Goal: Task Accomplishment & Management: Use online tool/utility

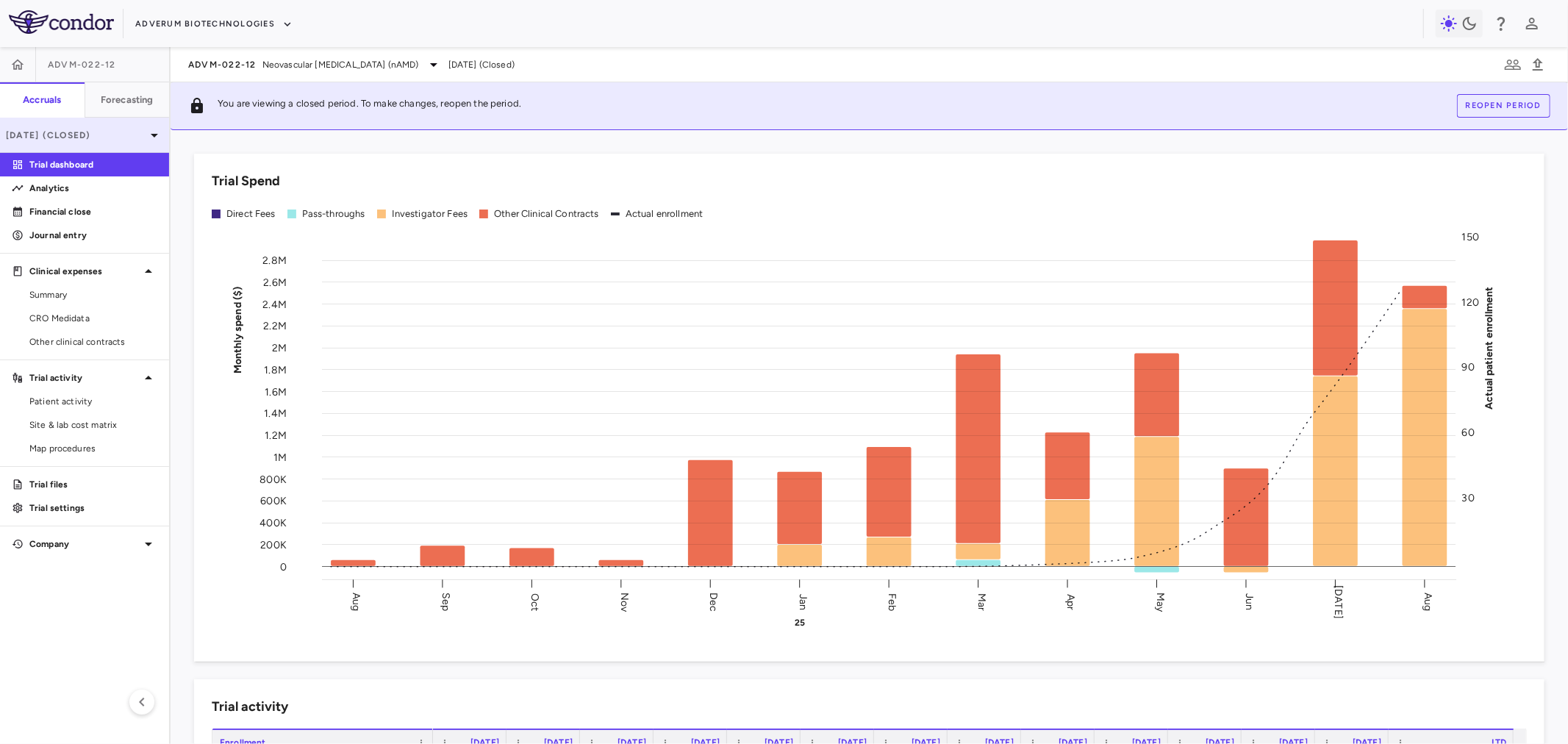
click at [68, 143] on div "[DATE] (Closed)" at bounding box center [84, 135] width 169 height 35
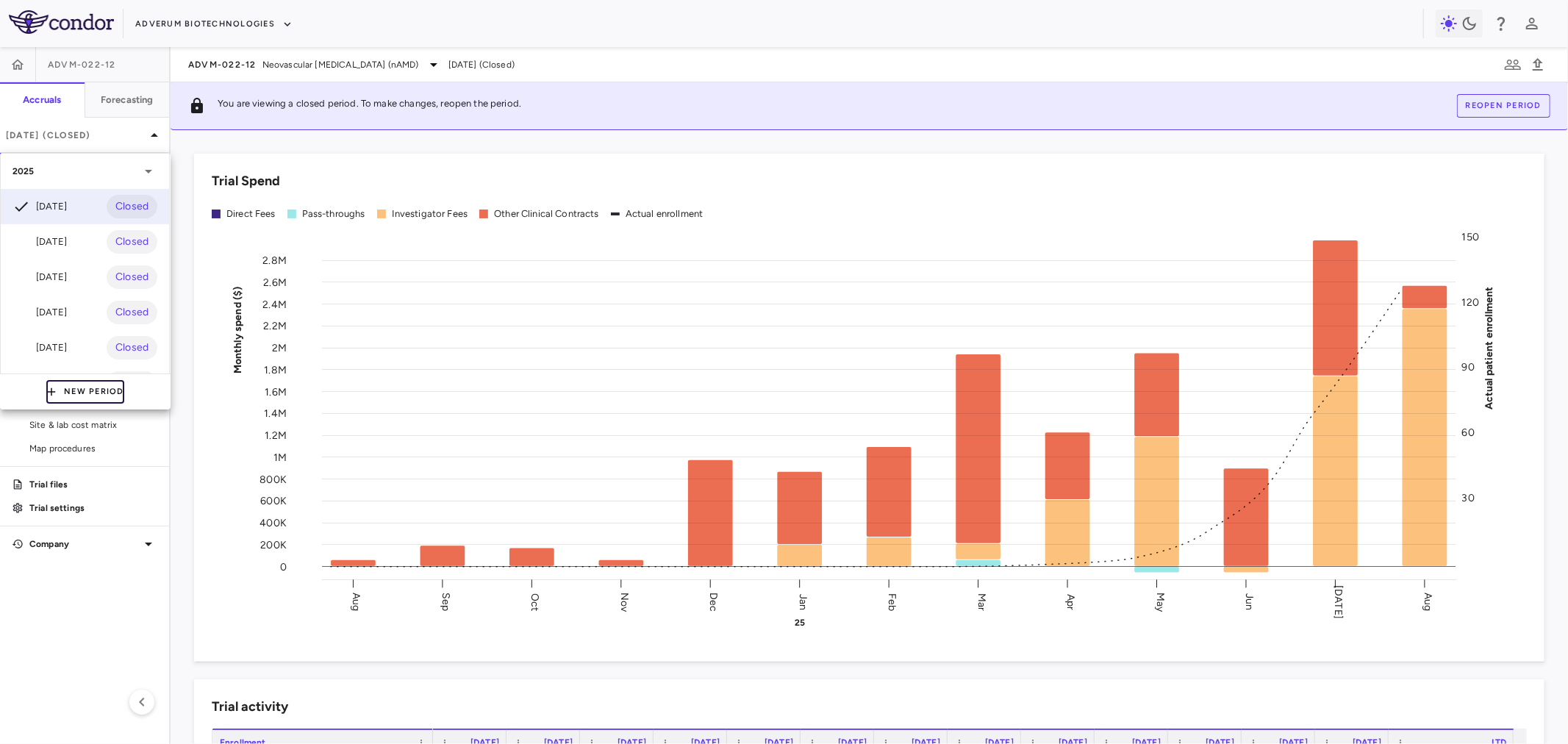
click at [78, 392] on button "New Period" at bounding box center [85, 392] width 78 height 24
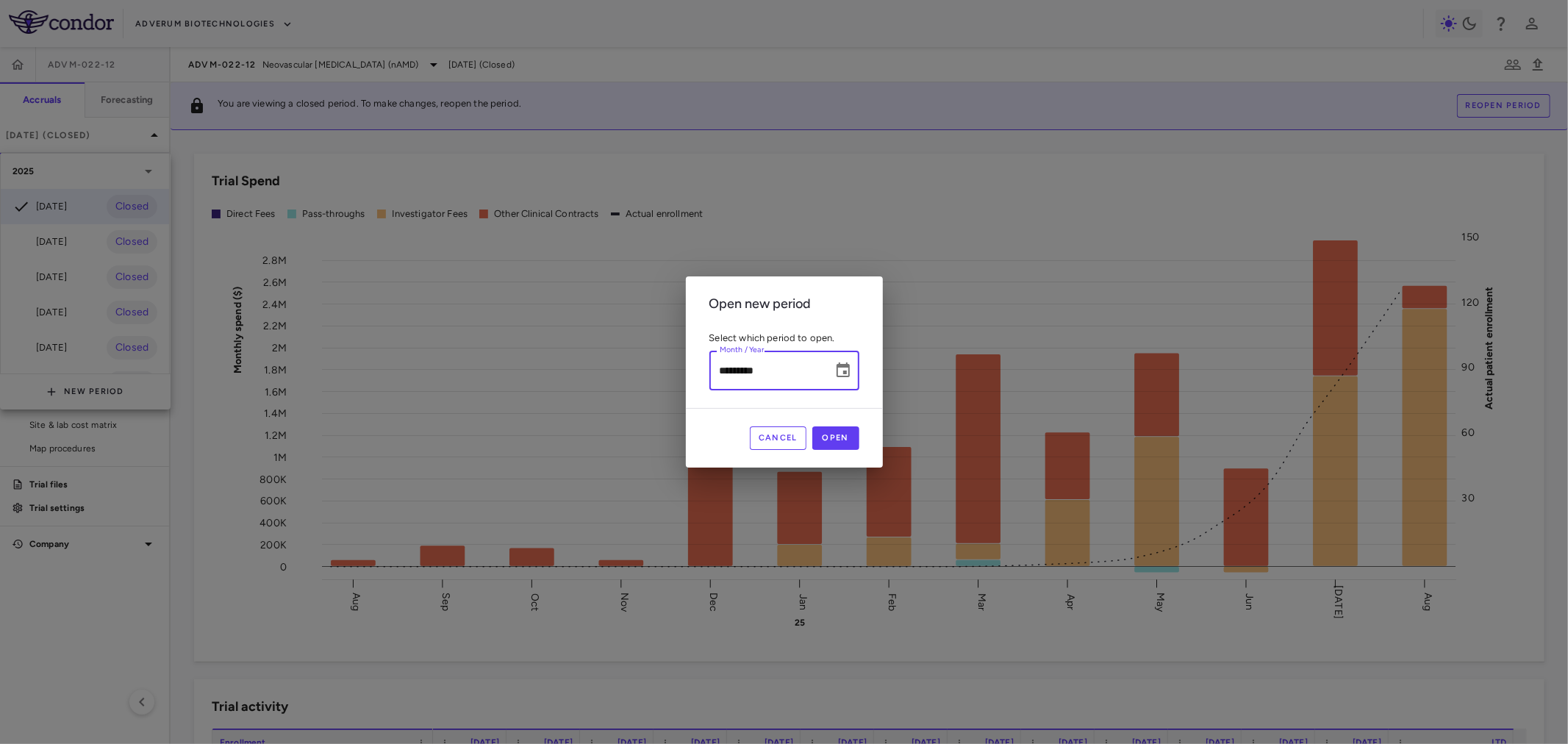
click at [737, 375] on input "*********" at bounding box center [766, 370] width 114 height 39
type input "**********"
click at [851, 436] on button "Open" at bounding box center [835, 438] width 47 height 24
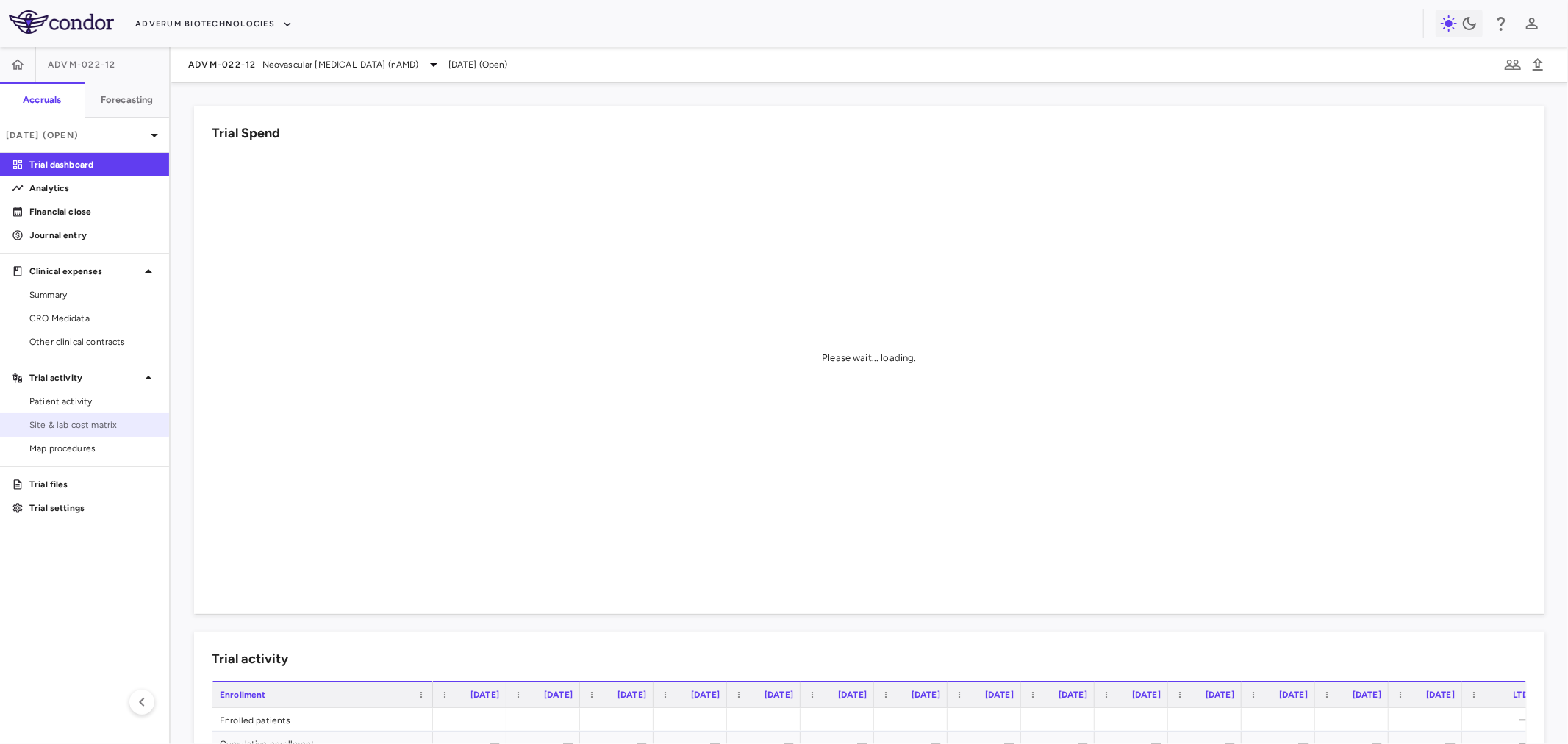
click at [130, 415] on link "Site & lab cost matrix" at bounding box center [84, 425] width 169 height 22
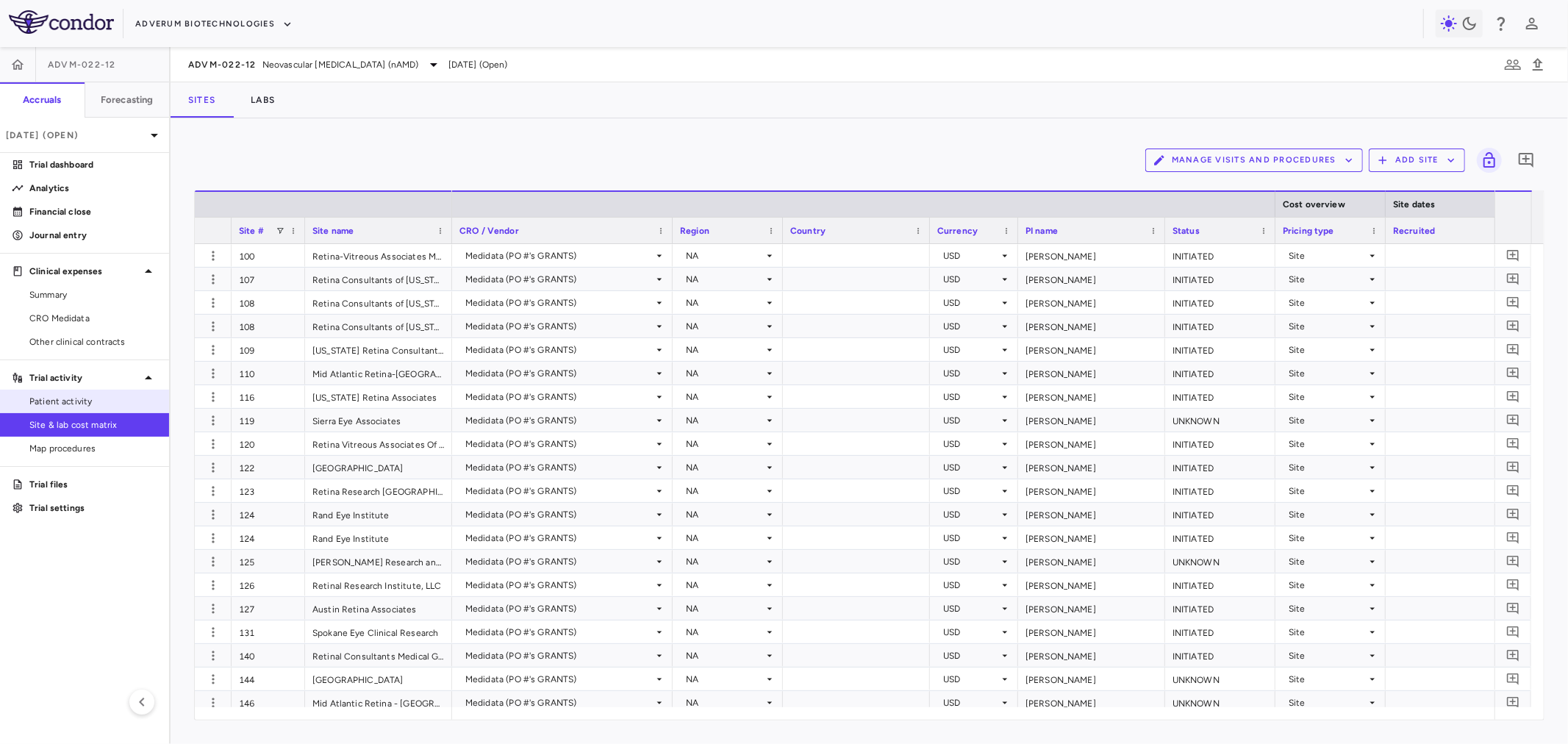
click at [126, 398] on span "Patient activity" at bounding box center [93, 401] width 128 height 13
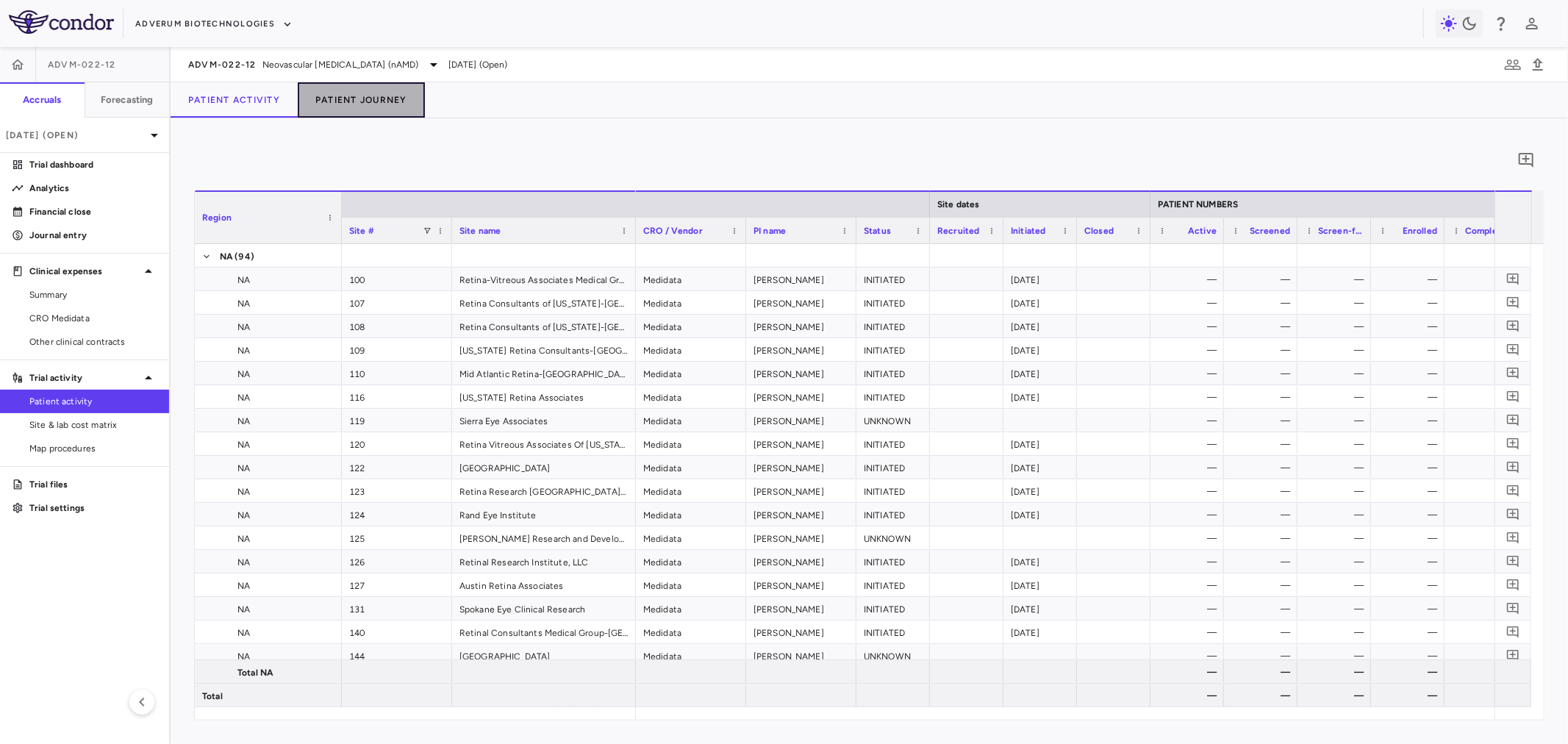
click at [361, 111] on button "Patient Journey" at bounding box center [361, 100] width 127 height 35
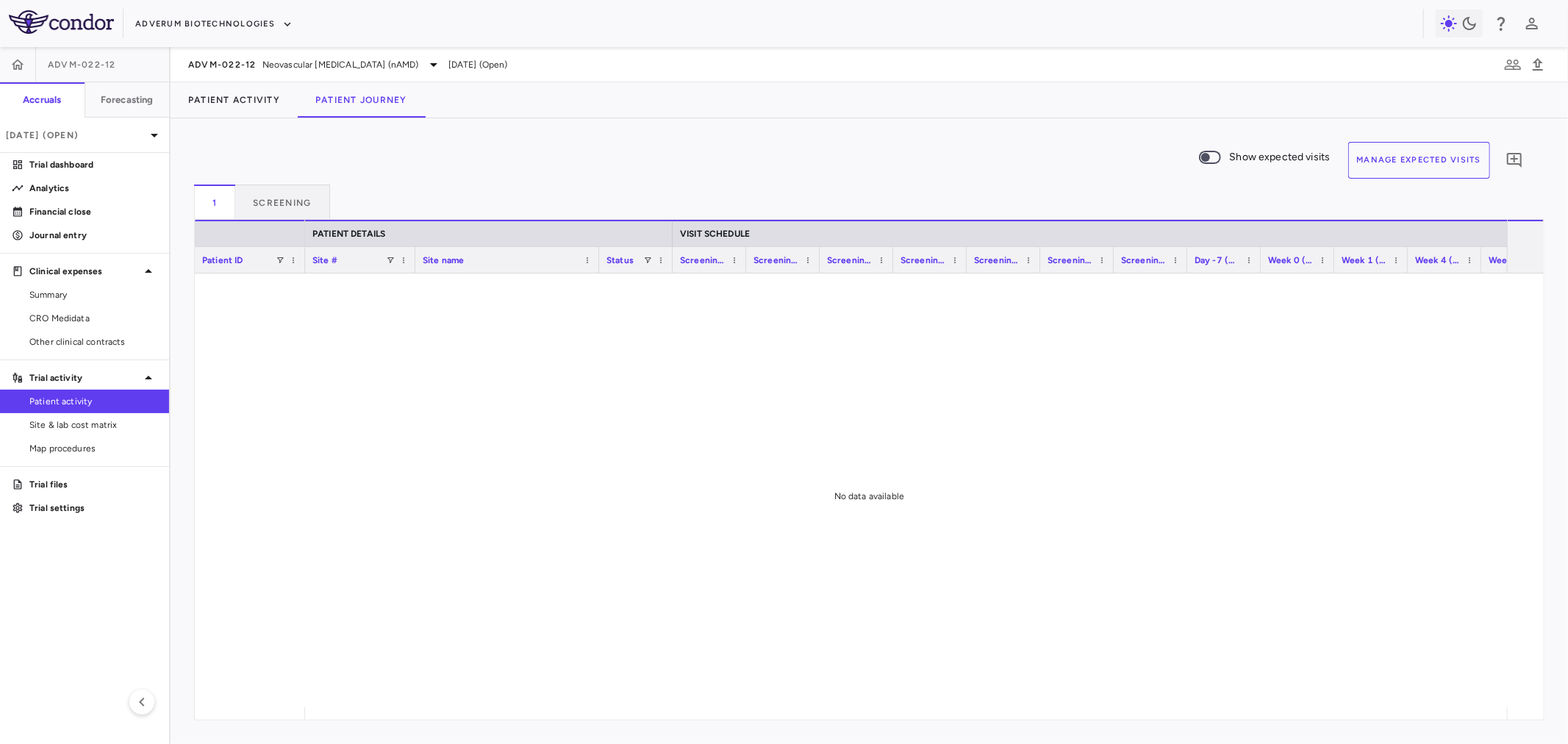
click at [1390, 162] on button "Manage Expected Visits" at bounding box center [1420, 160] width 143 height 37
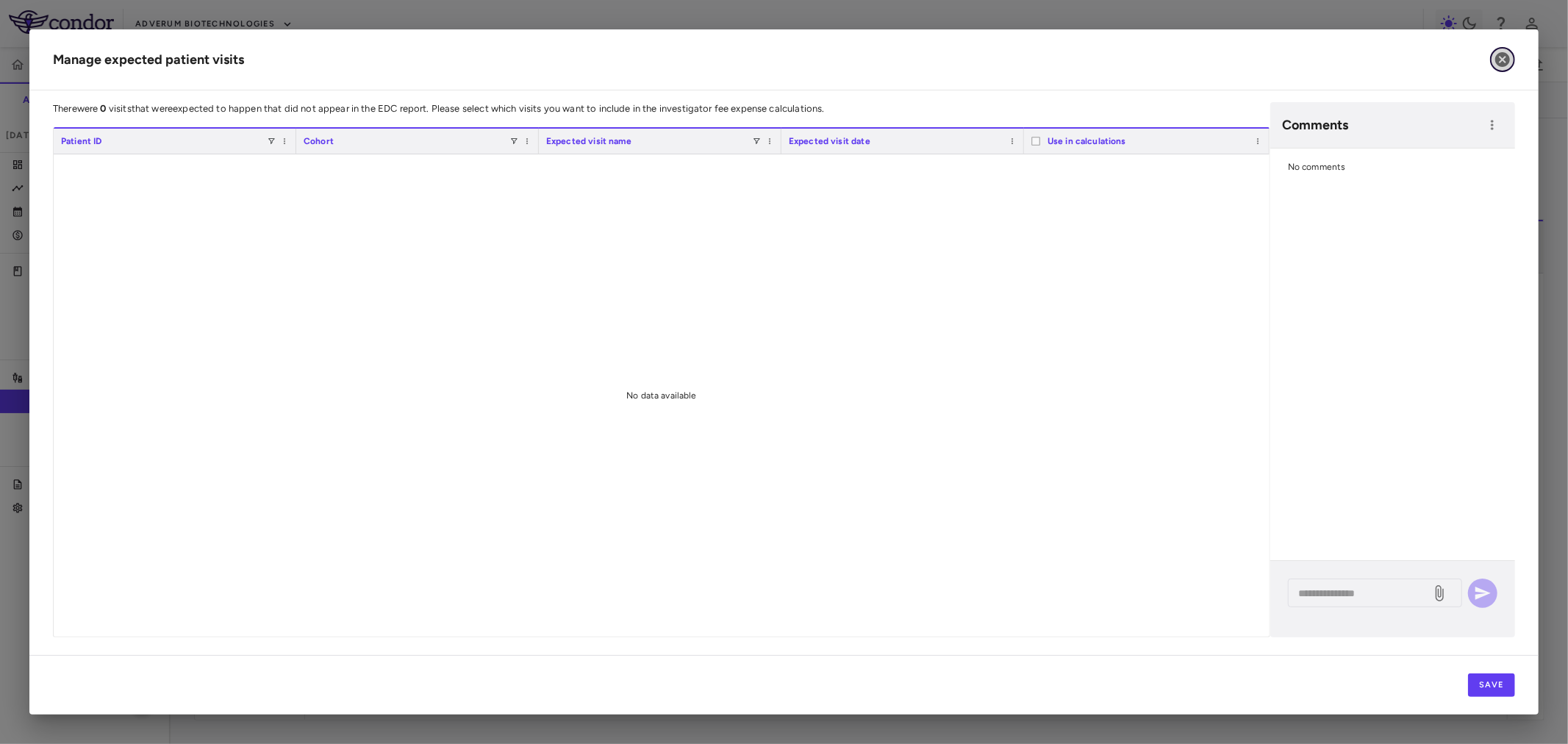
click at [1507, 68] on button "button" at bounding box center [1503, 59] width 25 height 25
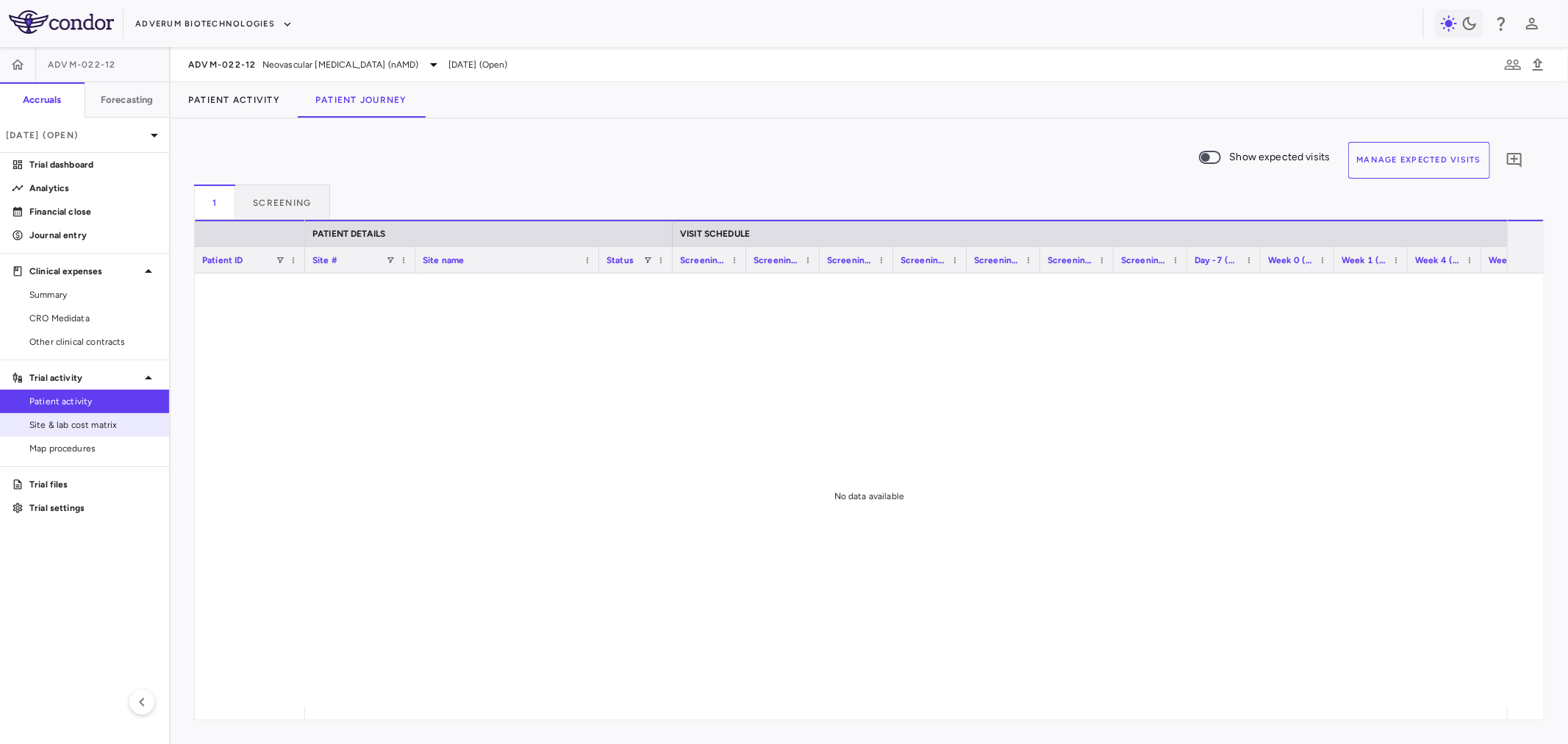
click at [111, 419] on span "Site & lab cost matrix" at bounding box center [93, 425] width 128 height 13
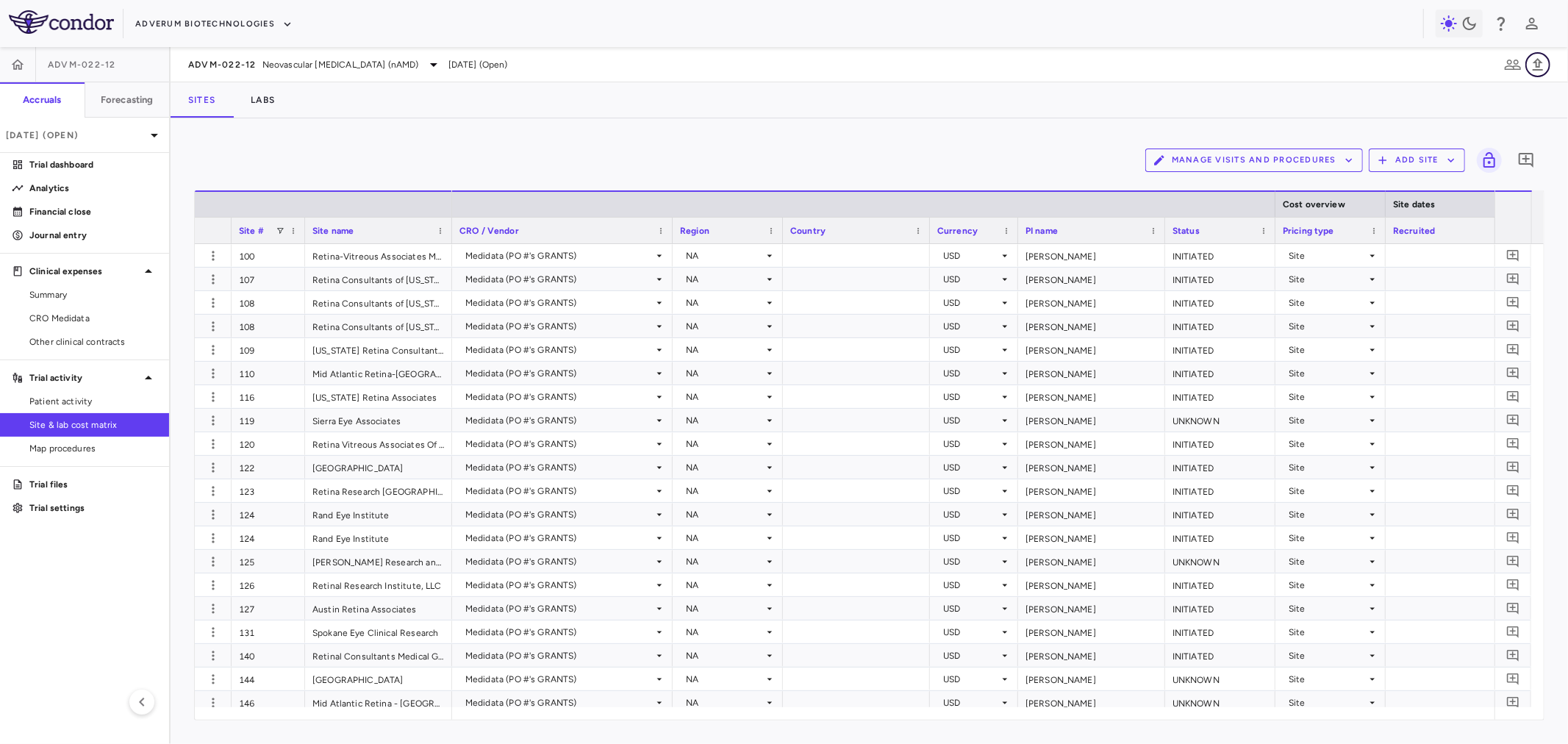
click at [1535, 60] on icon "button" at bounding box center [1537, 64] width 18 height 18
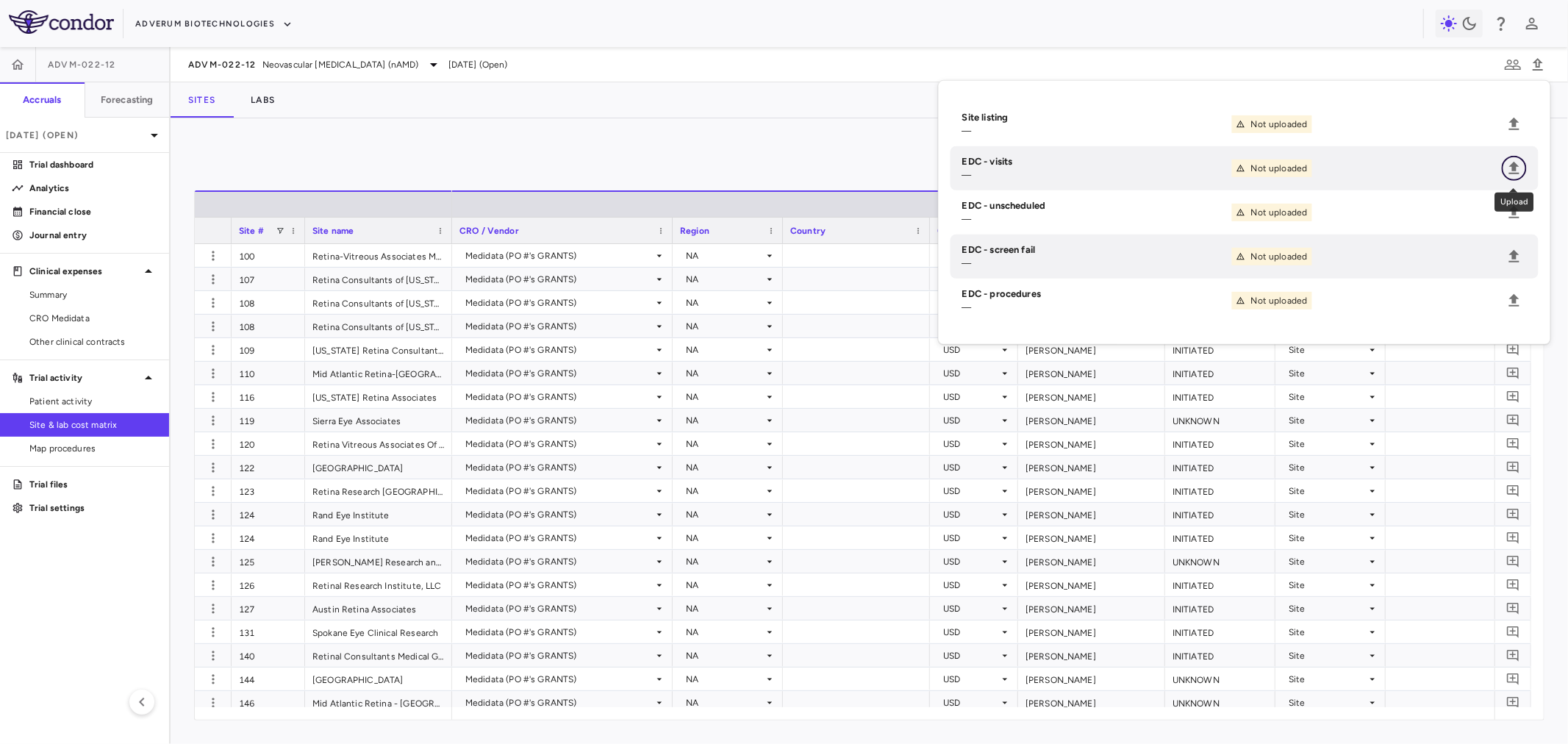
click at [1506, 164] on icon "Upload" at bounding box center [1514, 168] width 18 height 18
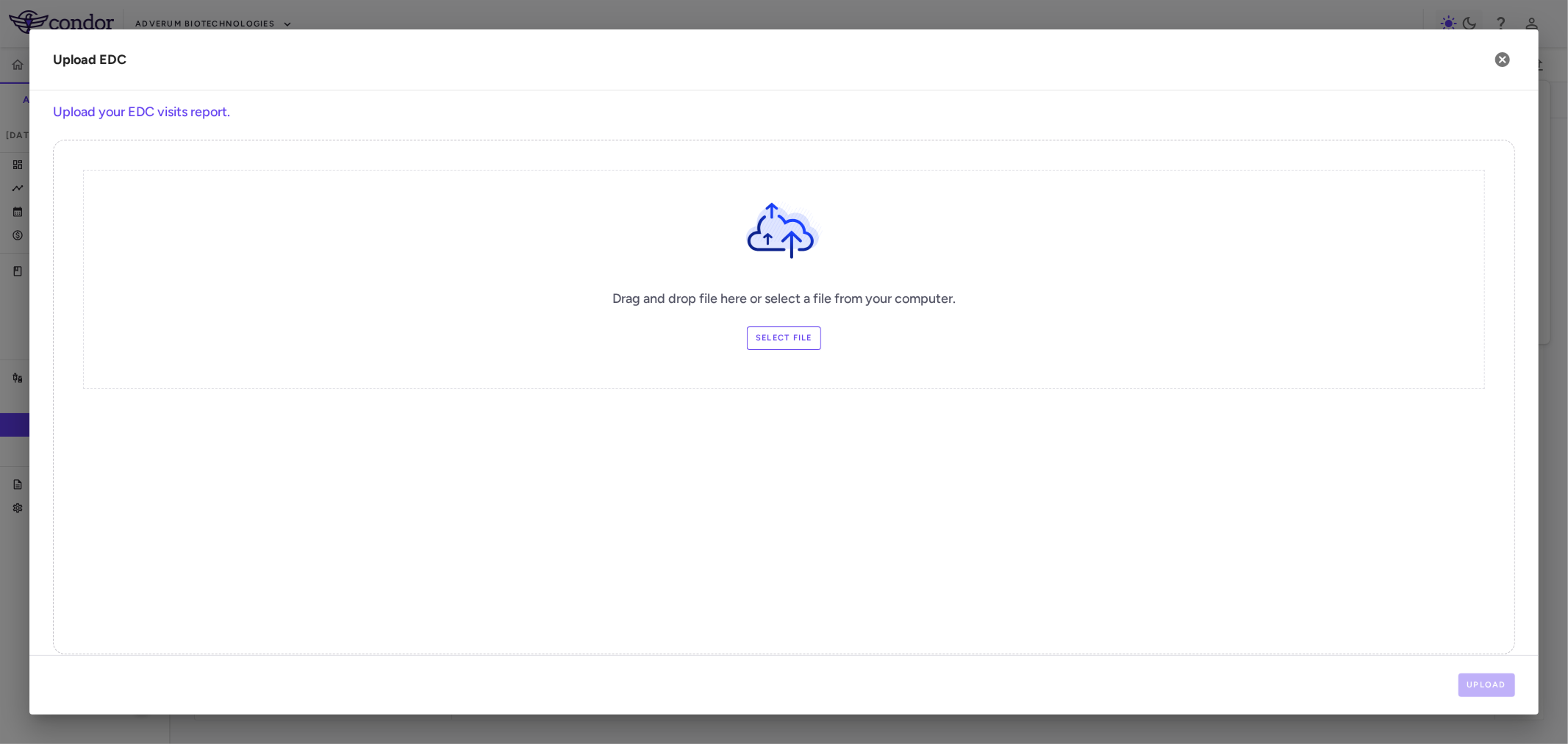
click at [784, 346] on label "Select file" at bounding box center [784, 338] width 74 height 24
click at [0, 0] on input "Select file" at bounding box center [0, 0] width 0 height 0
click at [1497, 61] on icon "button" at bounding box center [1502, 59] width 15 height 15
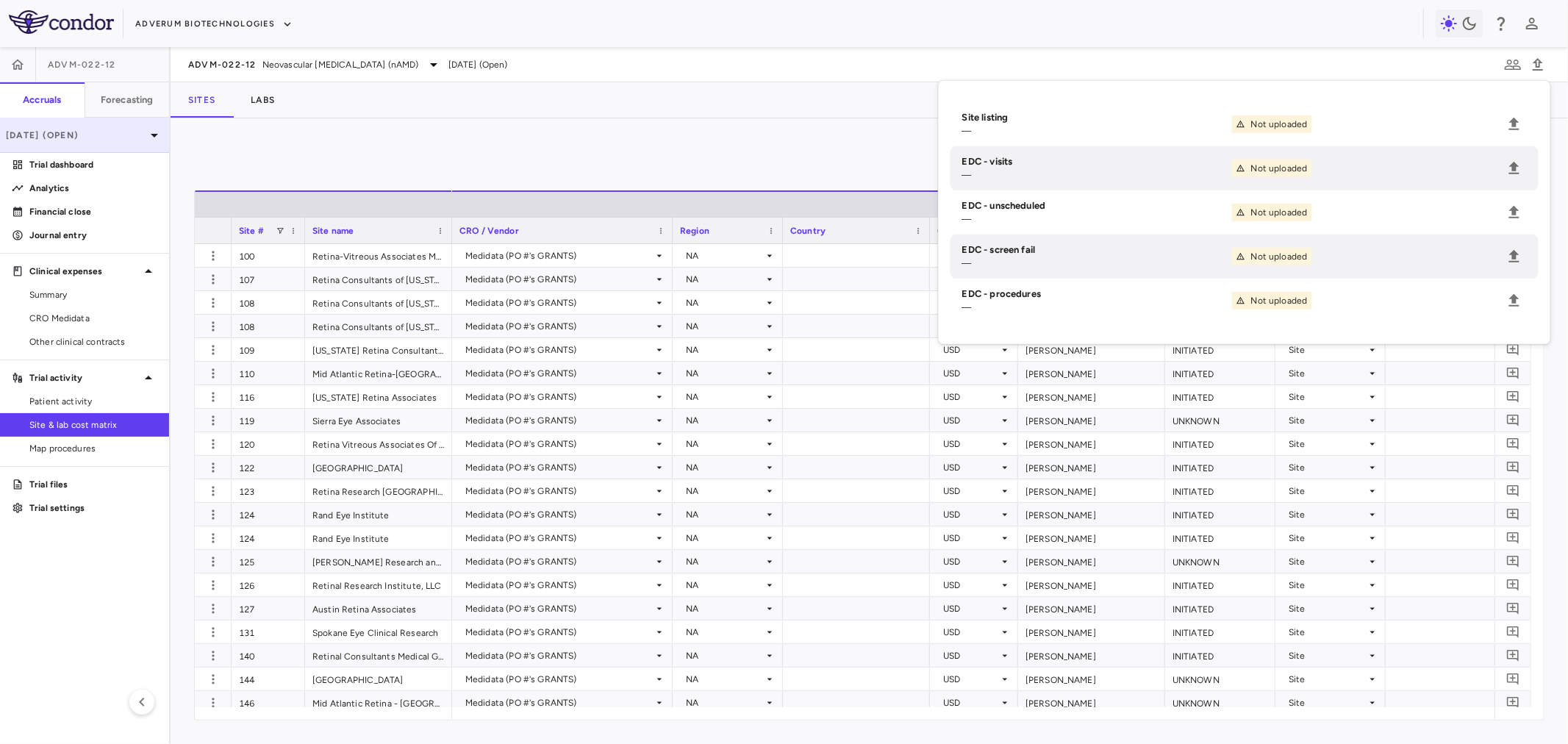
click at [140, 125] on div "Sep 2025 (Open)" at bounding box center [84, 135] width 169 height 35
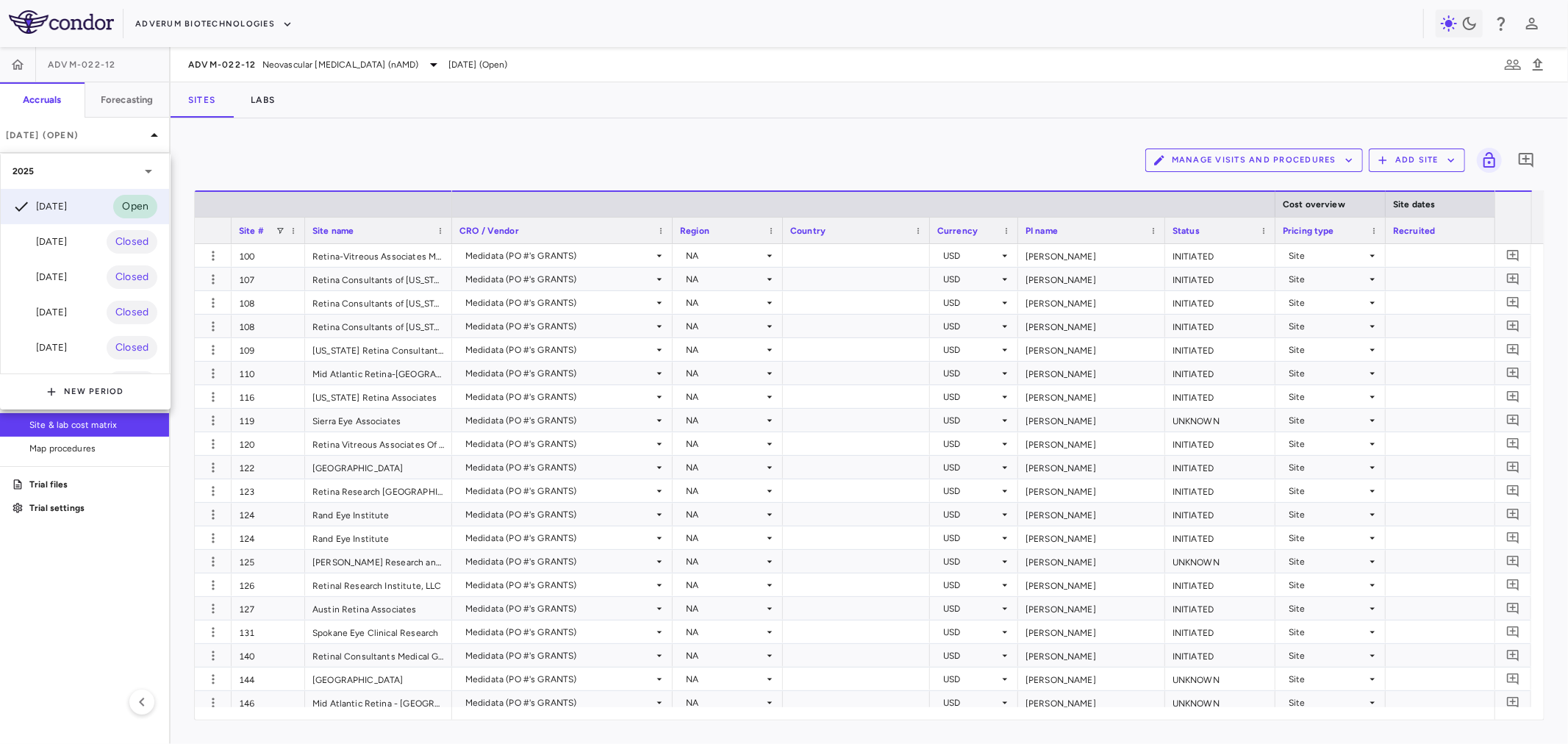
click at [1542, 61] on div at bounding box center [784, 372] width 1568 height 744
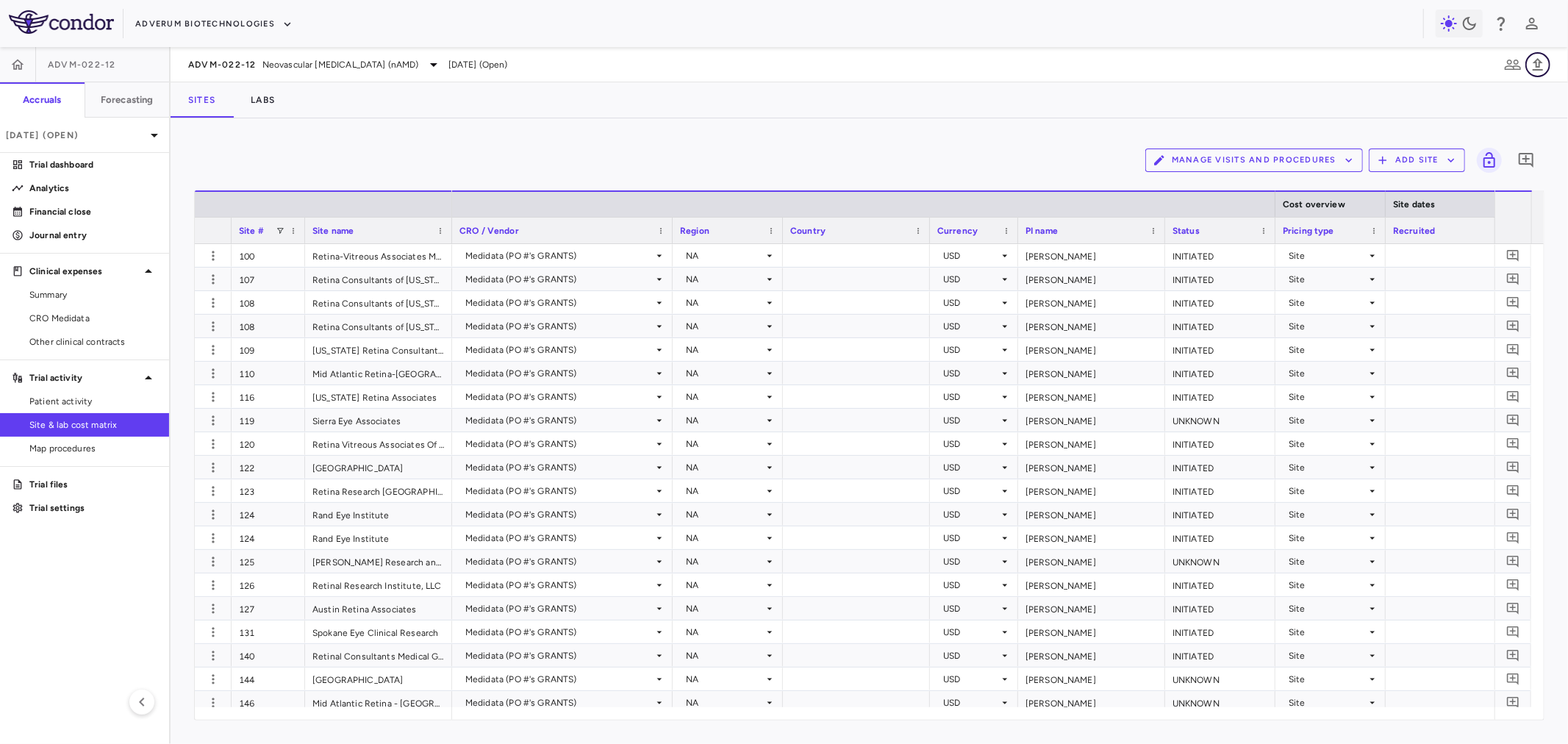
click at [1542, 61] on icon "button" at bounding box center [1537, 64] width 10 height 12
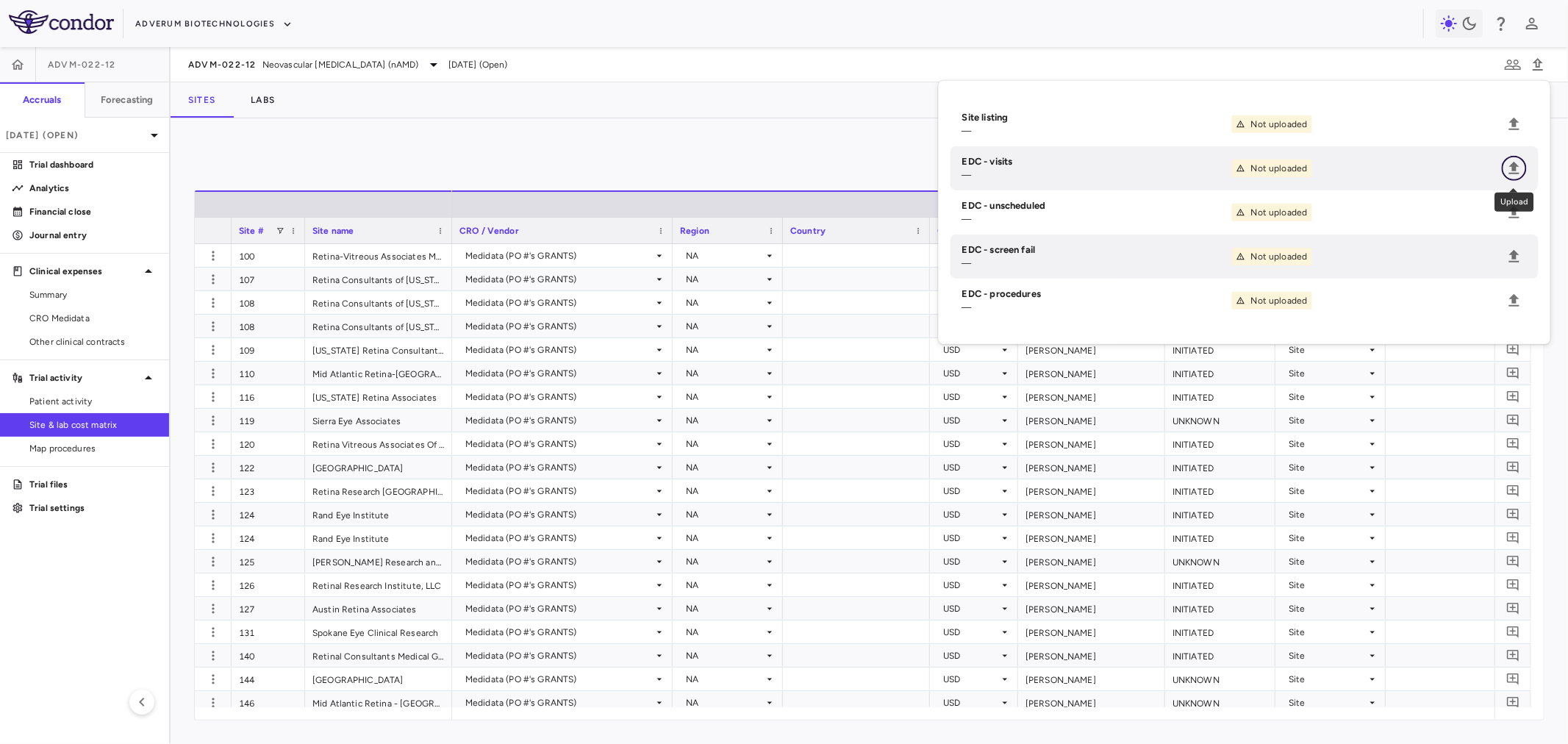
click at [1507, 167] on icon "Upload" at bounding box center [1514, 168] width 18 height 18
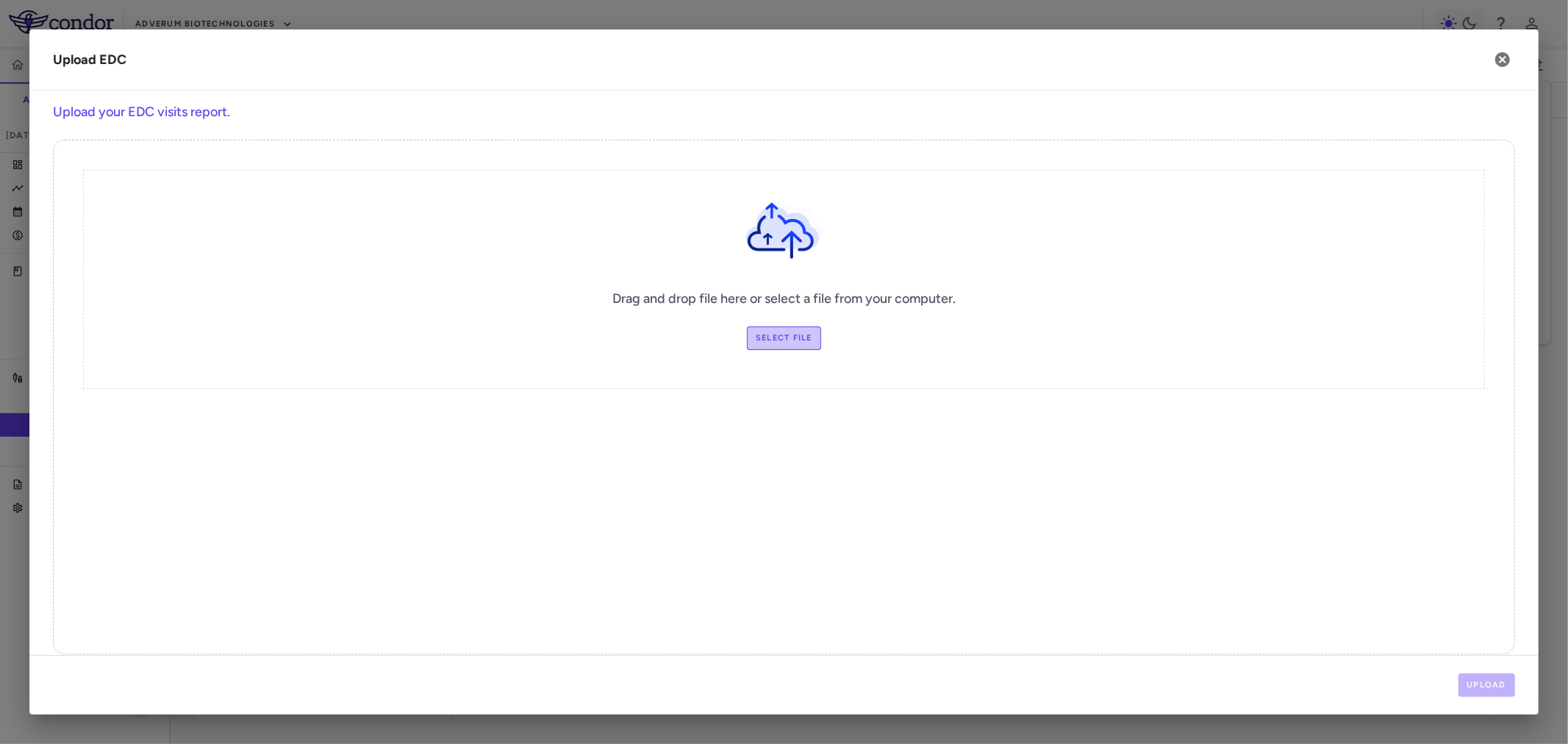
click at [782, 344] on label "Select file" at bounding box center [784, 338] width 74 height 24
click at [0, 0] on input "Select file" at bounding box center [0, 0] width 0 height 0
click at [1466, 680] on button "Upload" at bounding box center [1487, 685] width 58 height 24
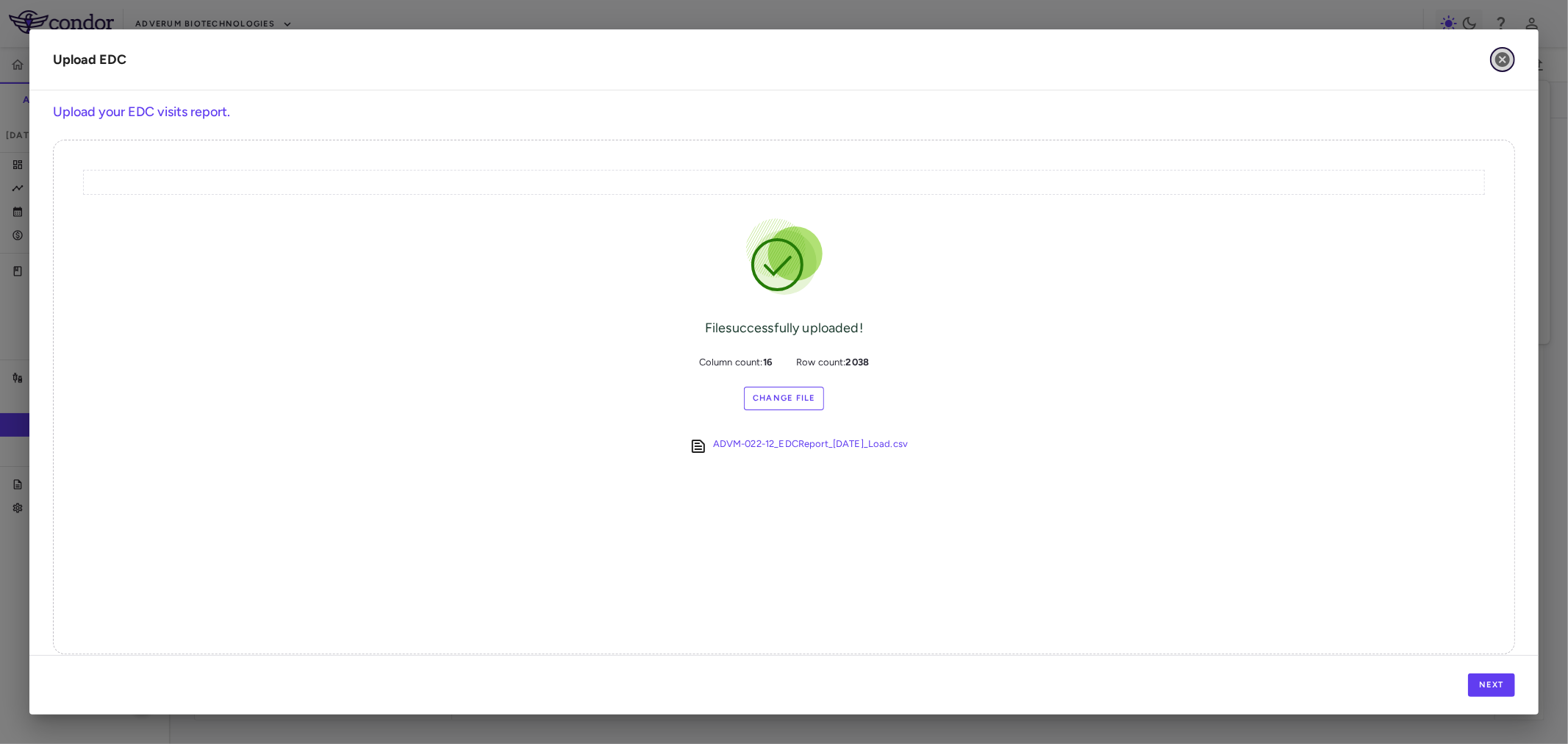
click at [1505, 56] on icon "button" at bounding box center [1502, 59] width 18 height 18
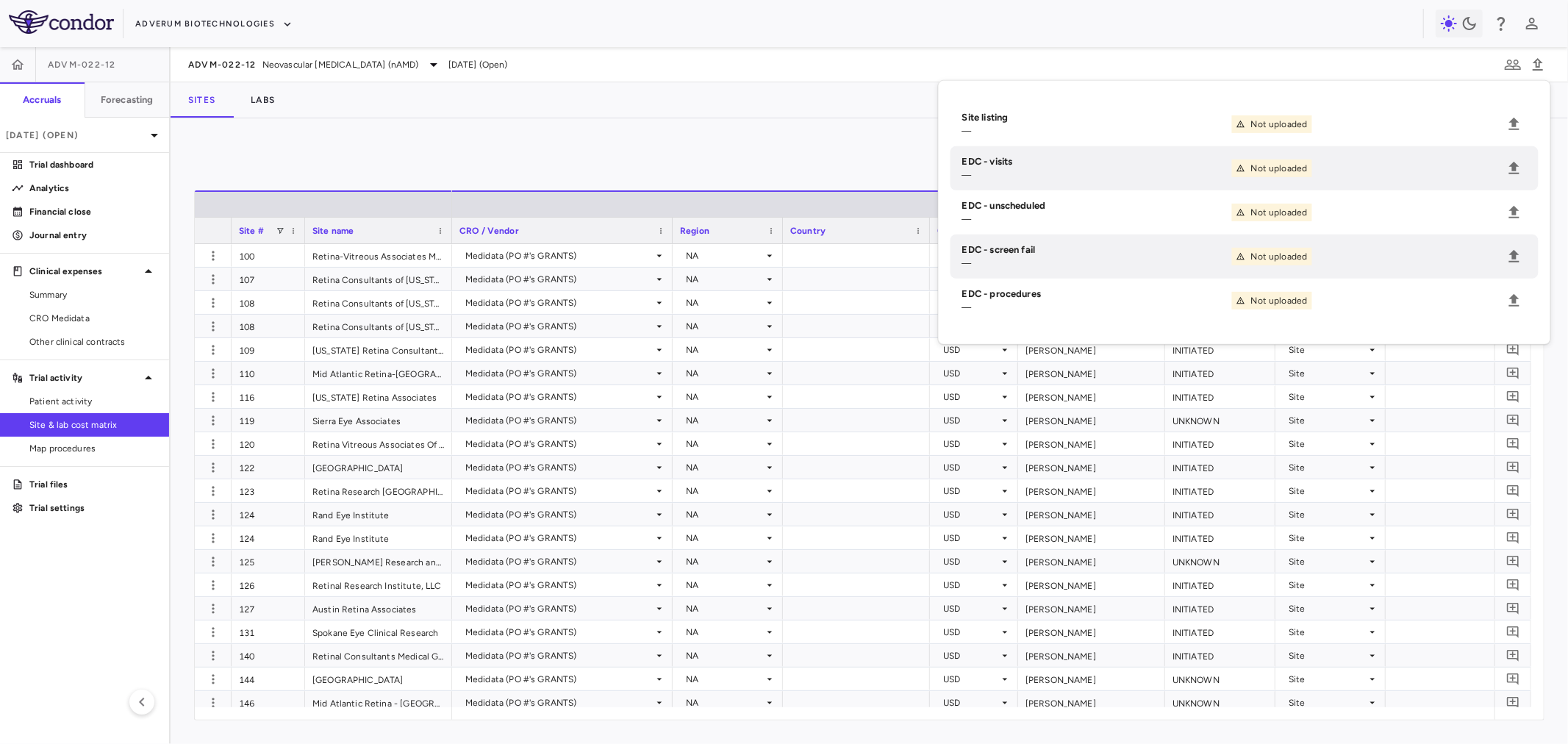
click at [906, 180] on div "Manage Visits and Procedures Add Site 0 Drag here to set row groups Drag here t…" at bounding box center [870, 432] width 1351 height 579
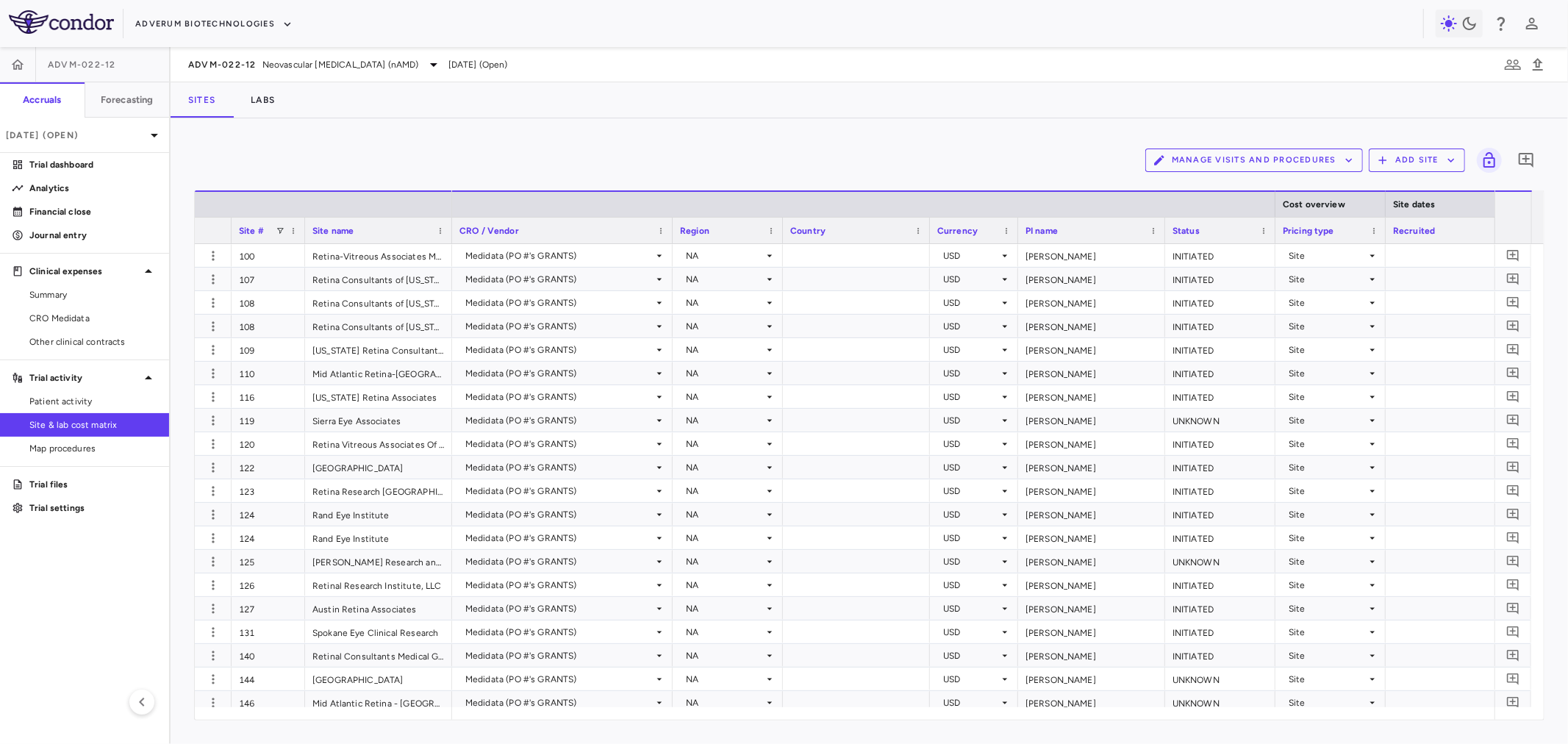
drag, startPoint x: 868, startPoint y: 148, endPoint x: 385, endPoint y: 131, distance: 483.3
click at [383, 131] on div "Manage Visits and Procedures Add Site 0 Drag here to set row groups Drag here t…" at bounding box center [869, 431] width 1398 height 626
click at [394, 129] on div "Manage Visits and Procedures Add Site 0 Drag here to set row groups Drag here t…" at bounding box center [869, 431] width 1398 height 626
click at [1236, 151] on button "Manage Visits and Procedures" at bounding box center [1254, 160] width 218 height 24
click at [949, 119] on div at bounding box center [784, 372] width 1568 height 744
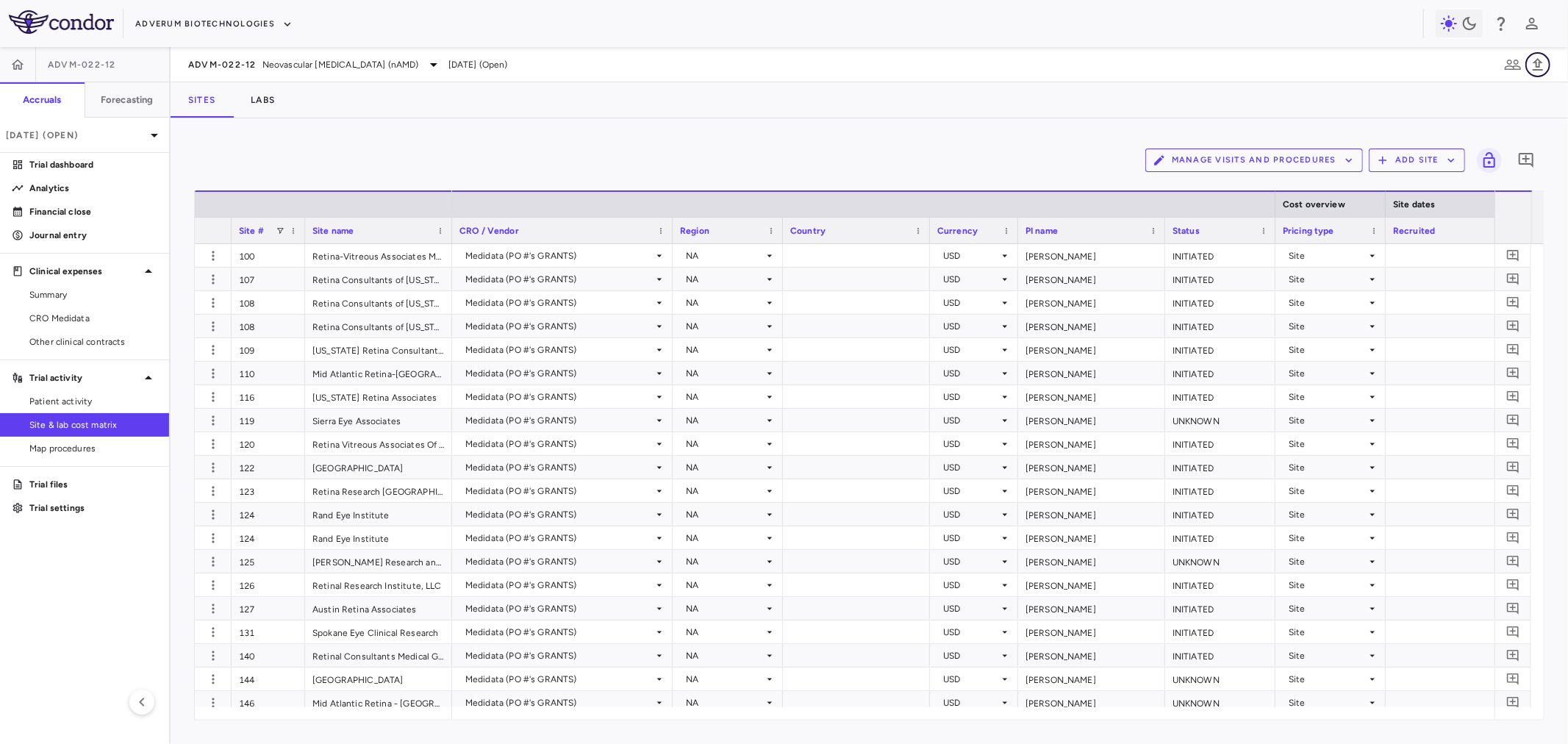
click at [1527, 61] on button "button" at bounding box center [1538, 64] width 25 height 25
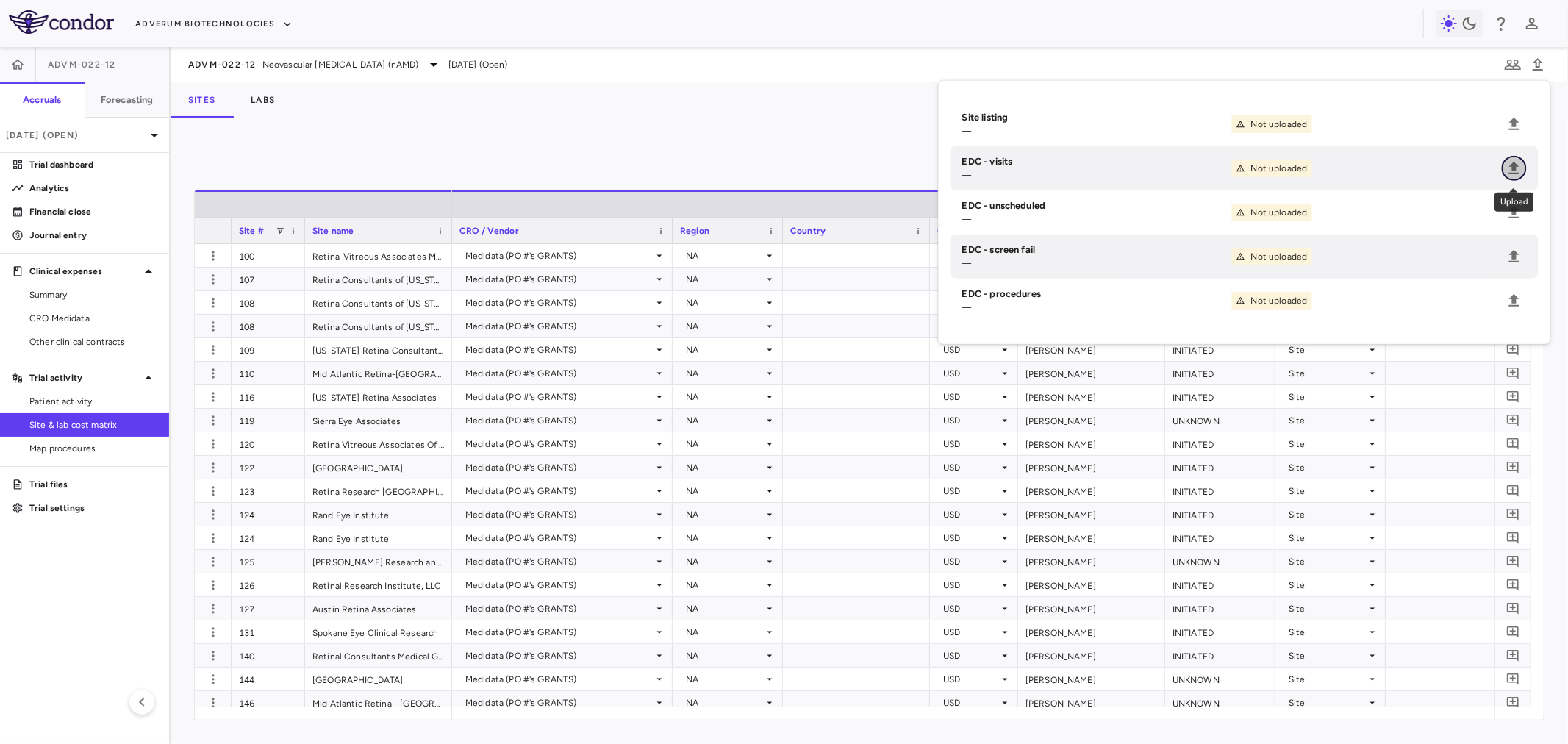
click at [1517, 175] on icon "Upload" at bounding box center [1514, 168] width 18 height 18
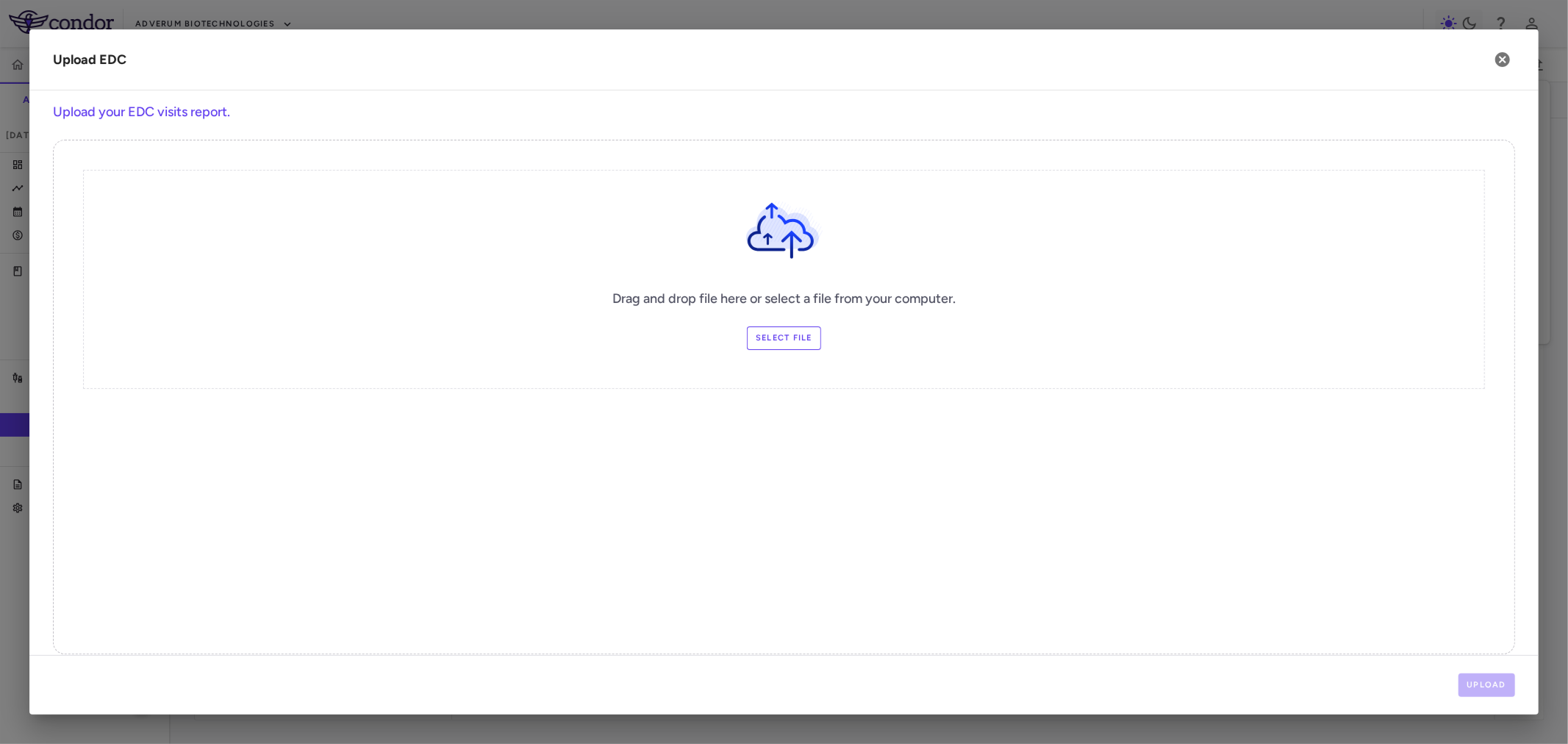
click at [770, 343] on label "Select file" at bounding box center [784, 338] width 74 height 24
click at [0, 0] on input "Select file" at bounding box center [0, 0] width 0 height 0
click at [1483, 684] on button "Upload" at bounding box center [1487, 685] width 58 height 24
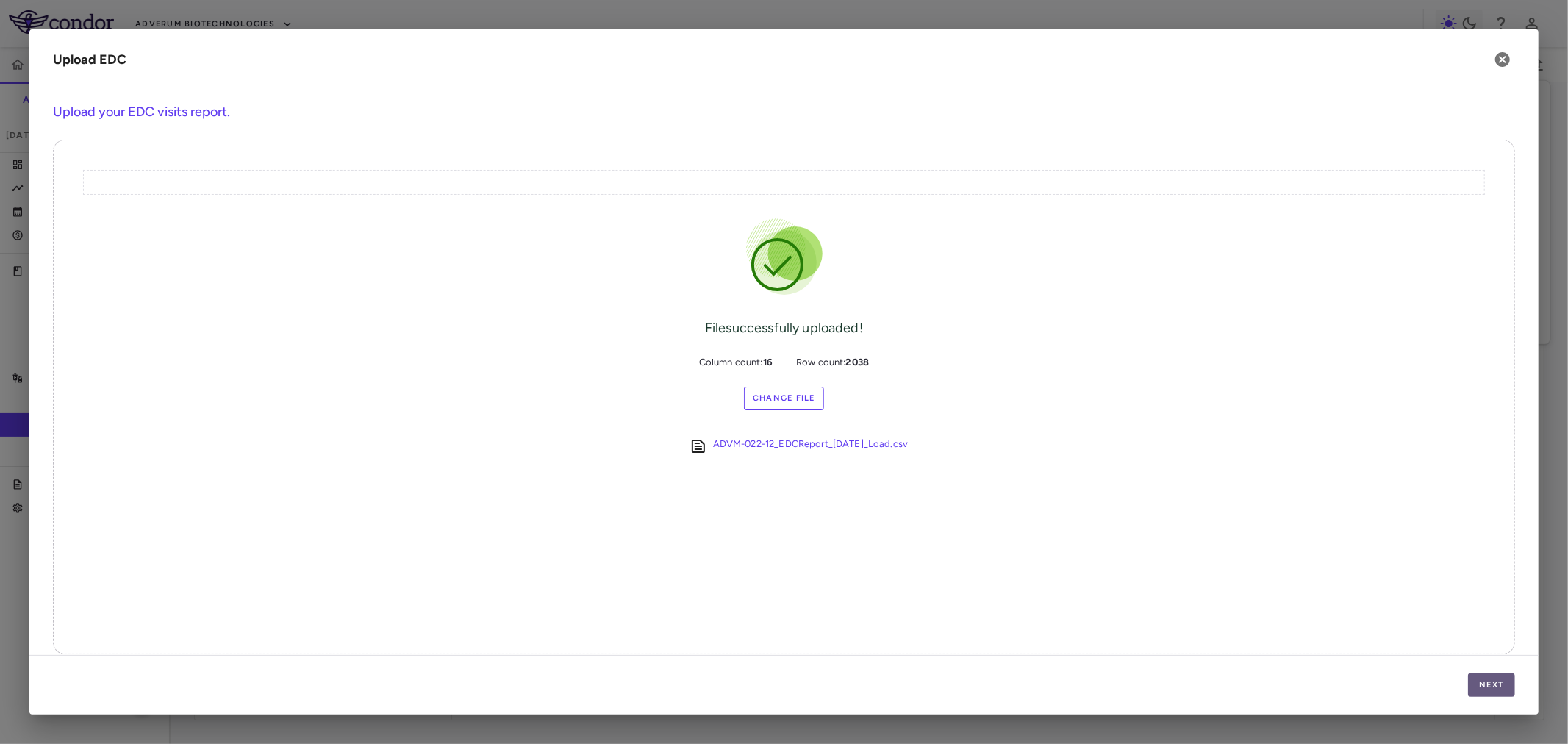
click at [1481, 678] on button "Next" at bounding box center [1491, 685] width 47 height 24
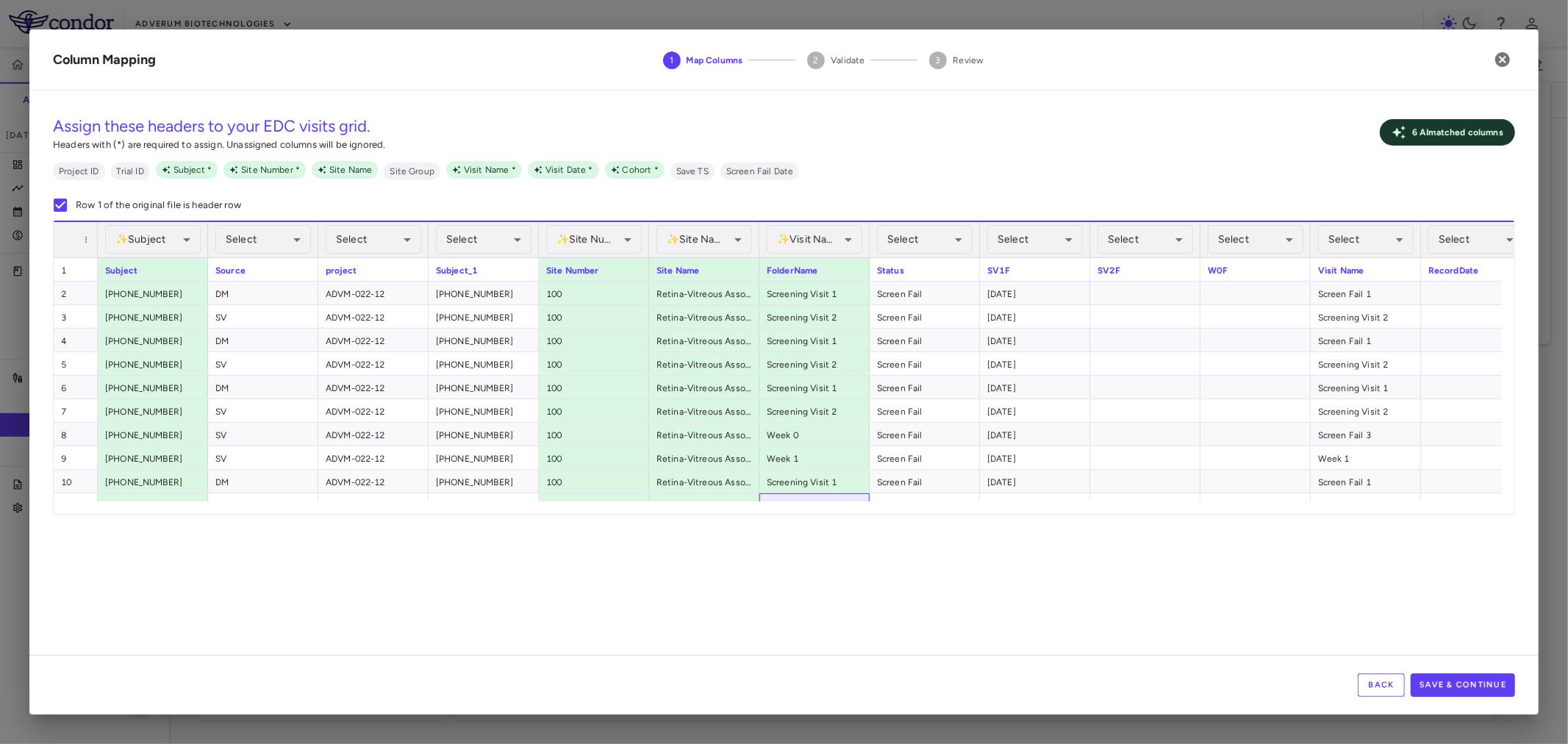
drag, startPoint x: 824, startPoint y: 501, endPoint x: 930, endPoint y: 505, distance: 106.1
click at [930, 505] on div "**********" at bounding box center [784, 367] width 1461 height 293
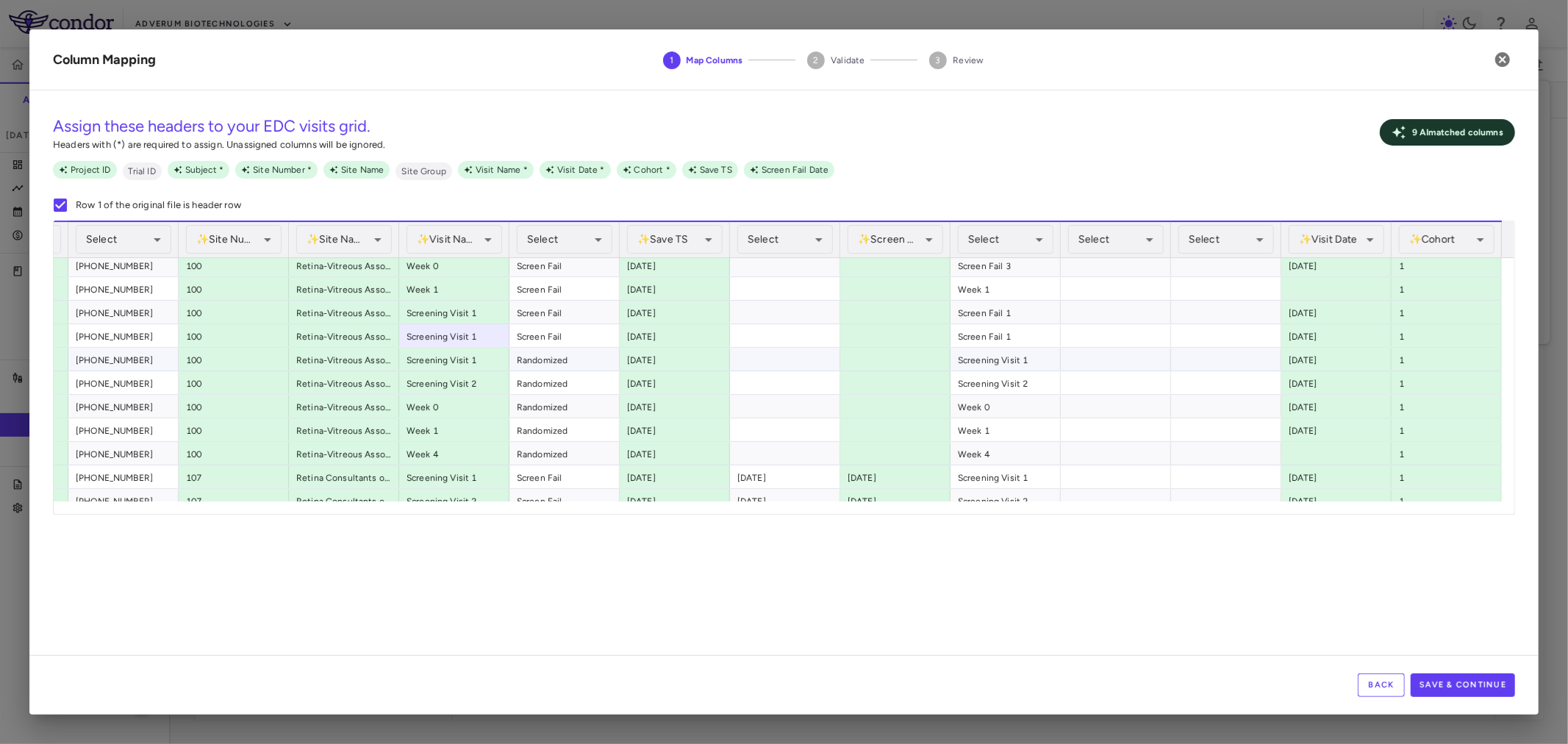
scroll to position [149, 0]
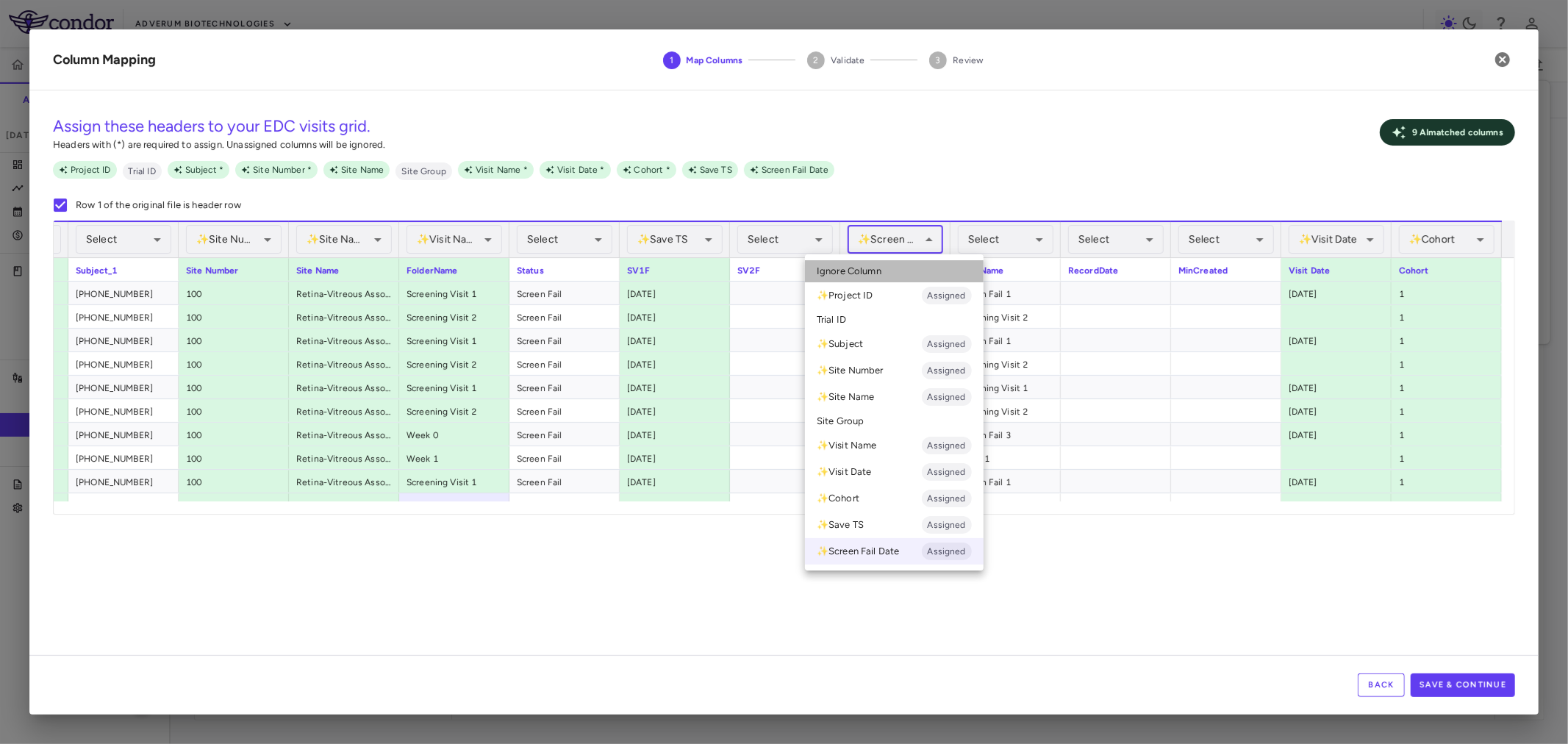
click at [923, 268] on li "Ignore Column" at bounding box center [894, 271] width 179 height 22
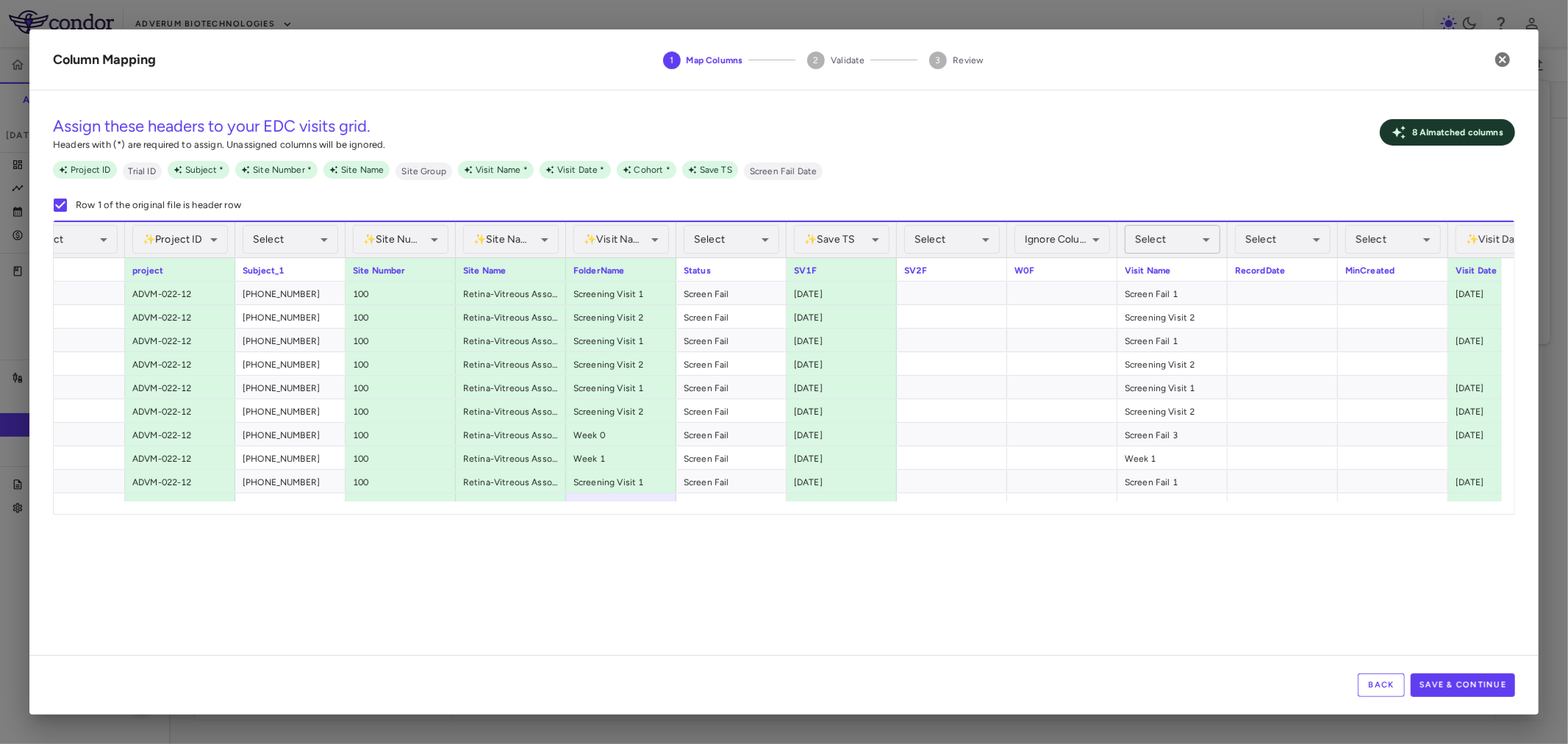
click at [1167, 245] on body "Skip to sidebar Skip to main content Adverum Biotechnologies ADVM-022-12 Accrua…" at bounding box center [784, 372] width 1568 height 744
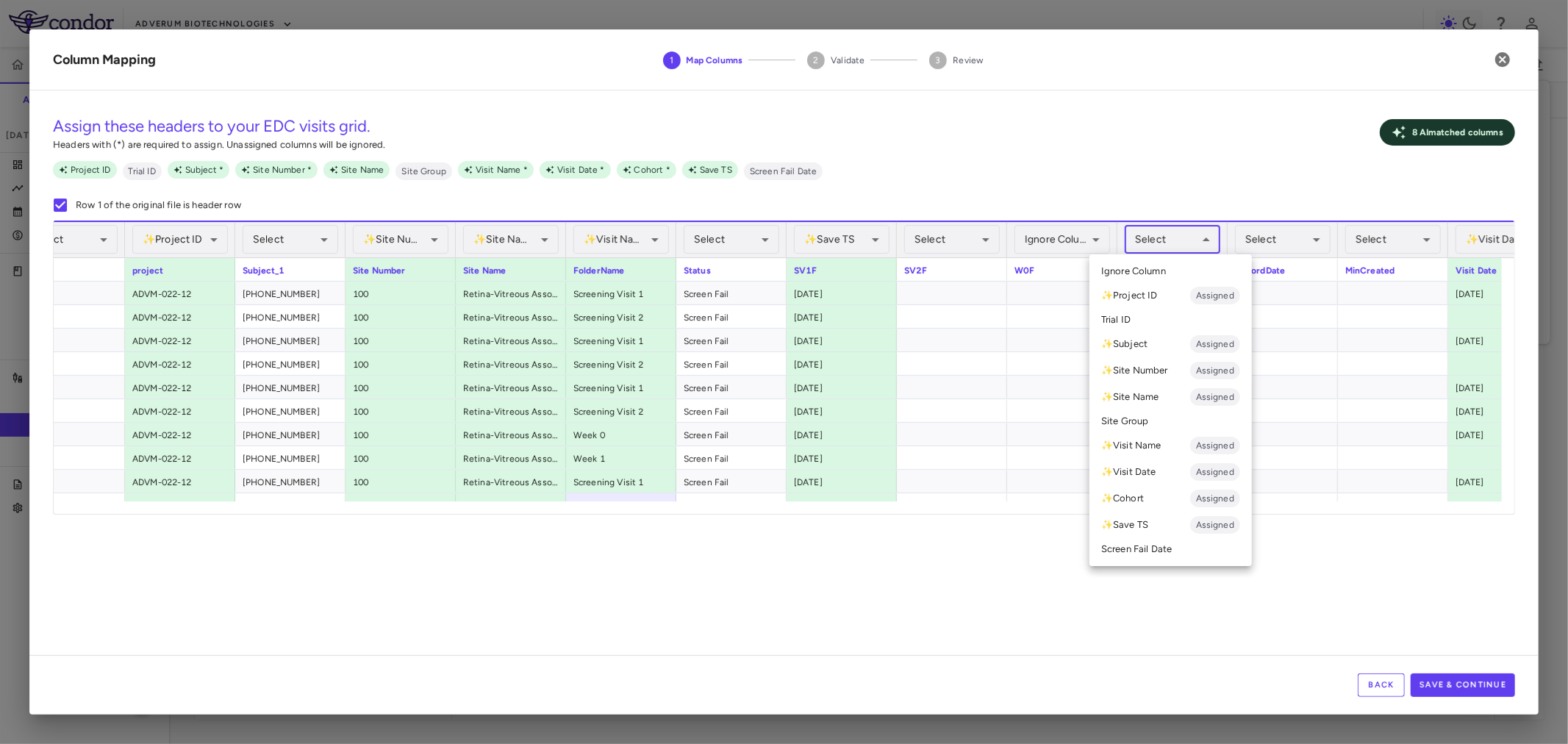
click at [1228, 456] on li "✨ Visit Name Assigned" at bounding box center [1171, 445] width 163 height 26
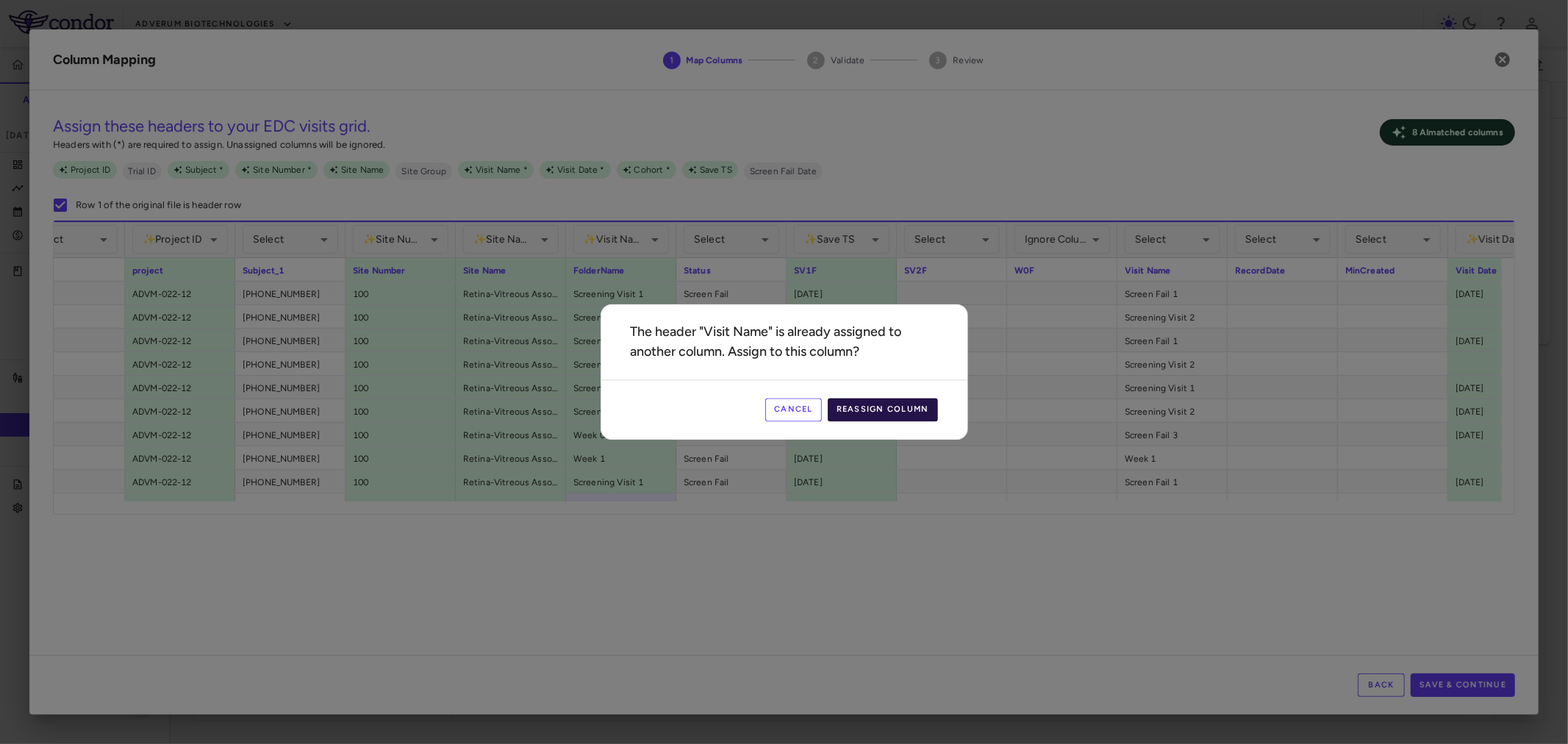
click at [854, 416] on button "Reassign Column" at bounding box center [883, 410] width 111 height 24
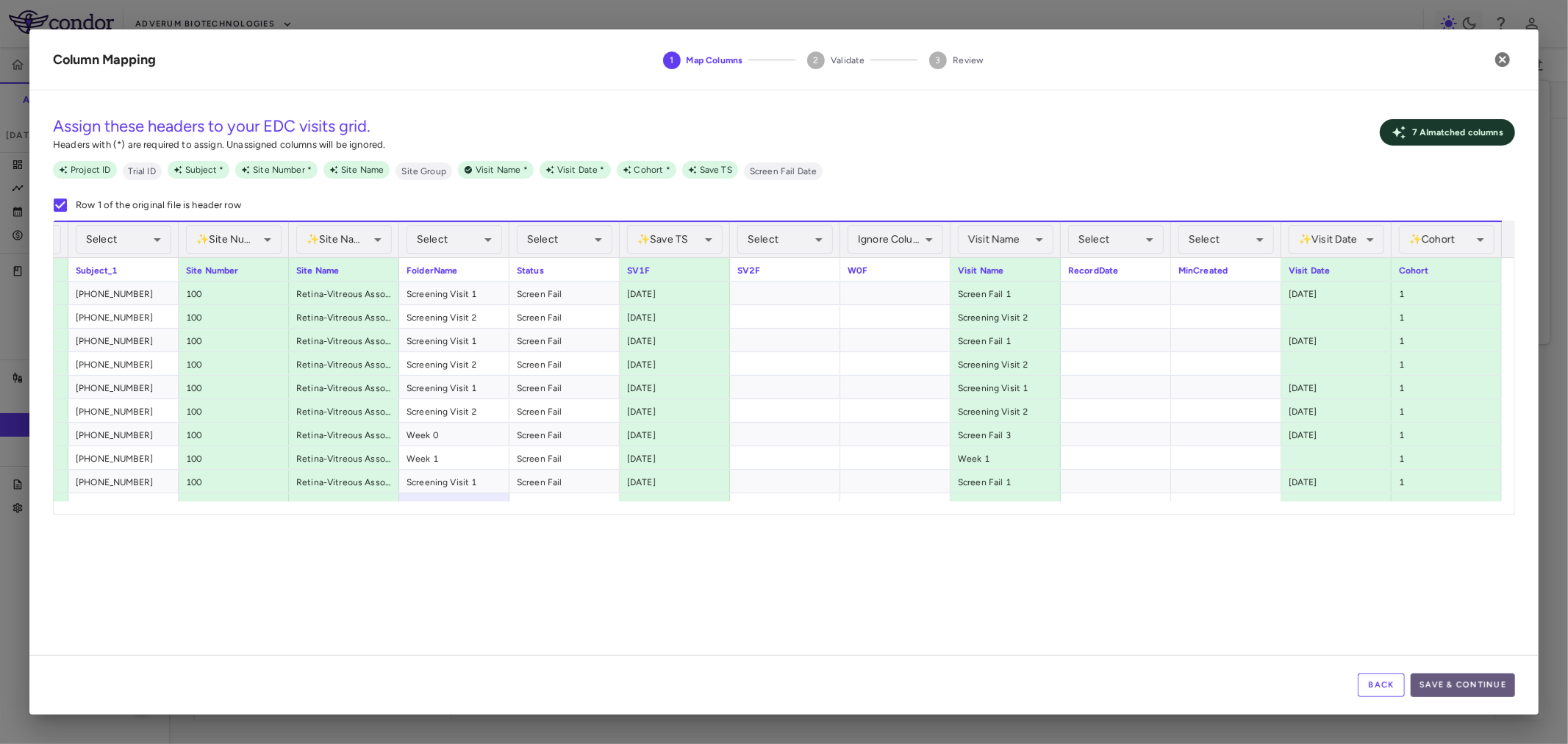
click at [1478, 694] on button "Save & Continue" at bounding box center [1463, 685] width 104 height 24
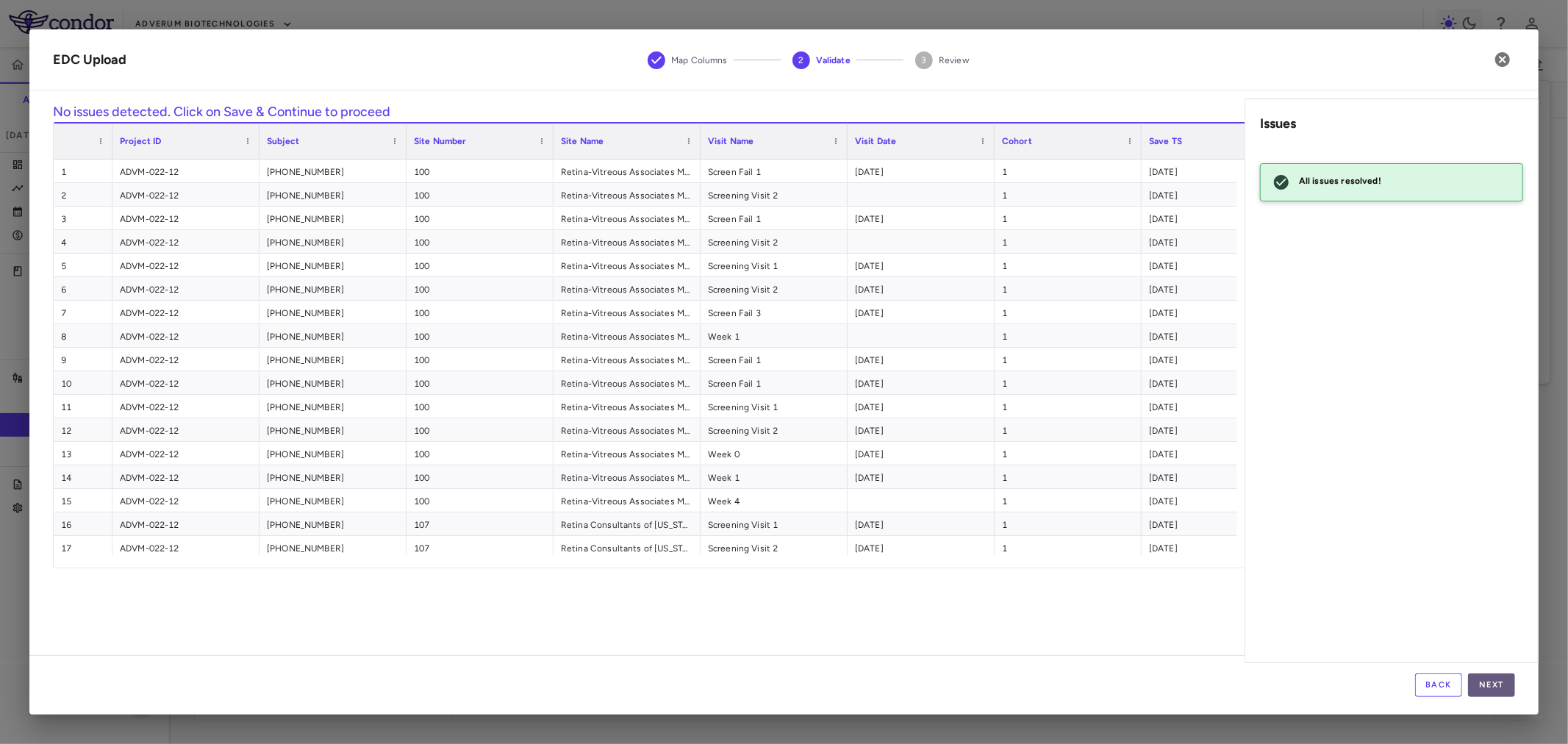
click at [1474, 689] on button "Next" at bounding box center [1491, 685] width 47 height 24
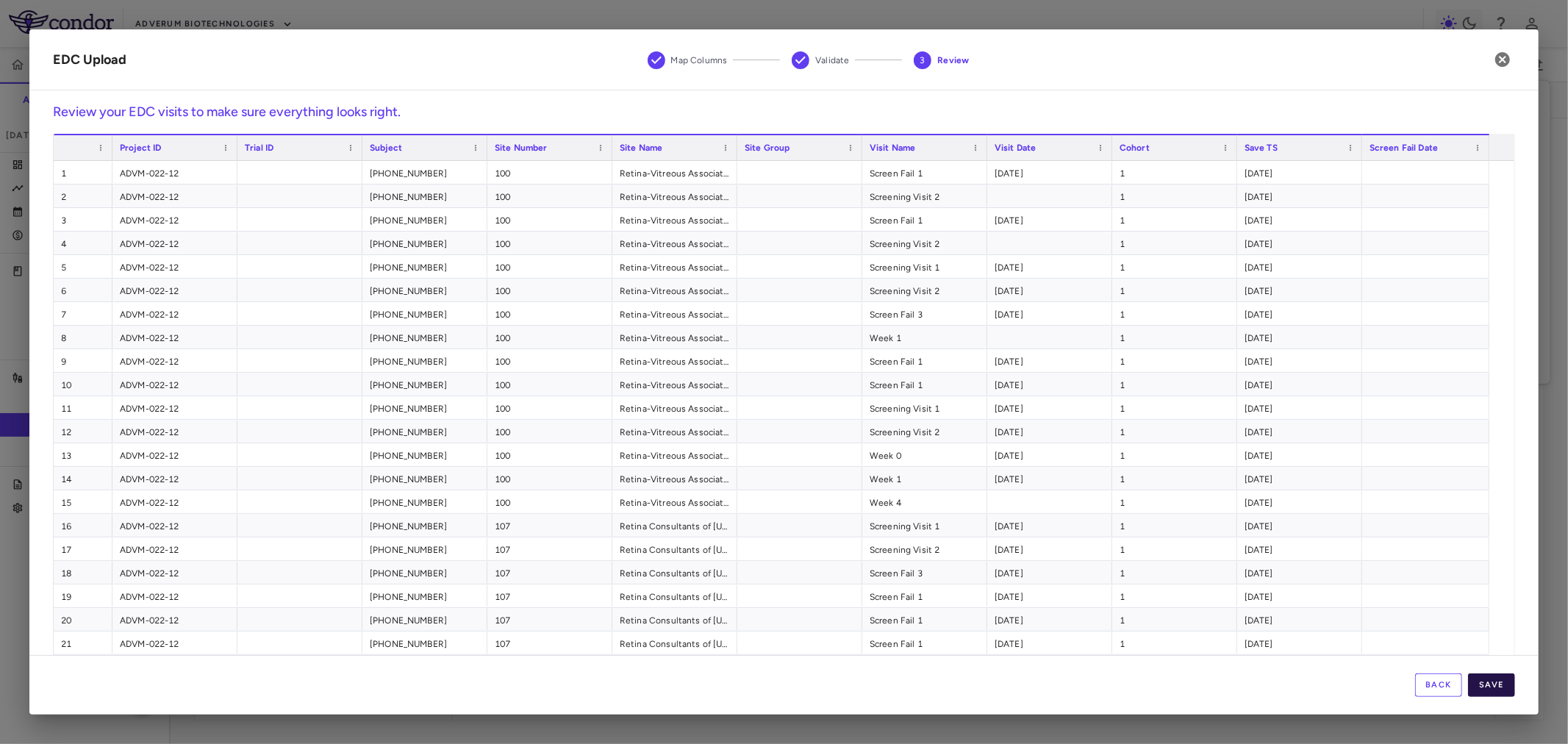
click at [1502, 689] on button "Save" at bounding box center [1491, 685] width 47 height 24
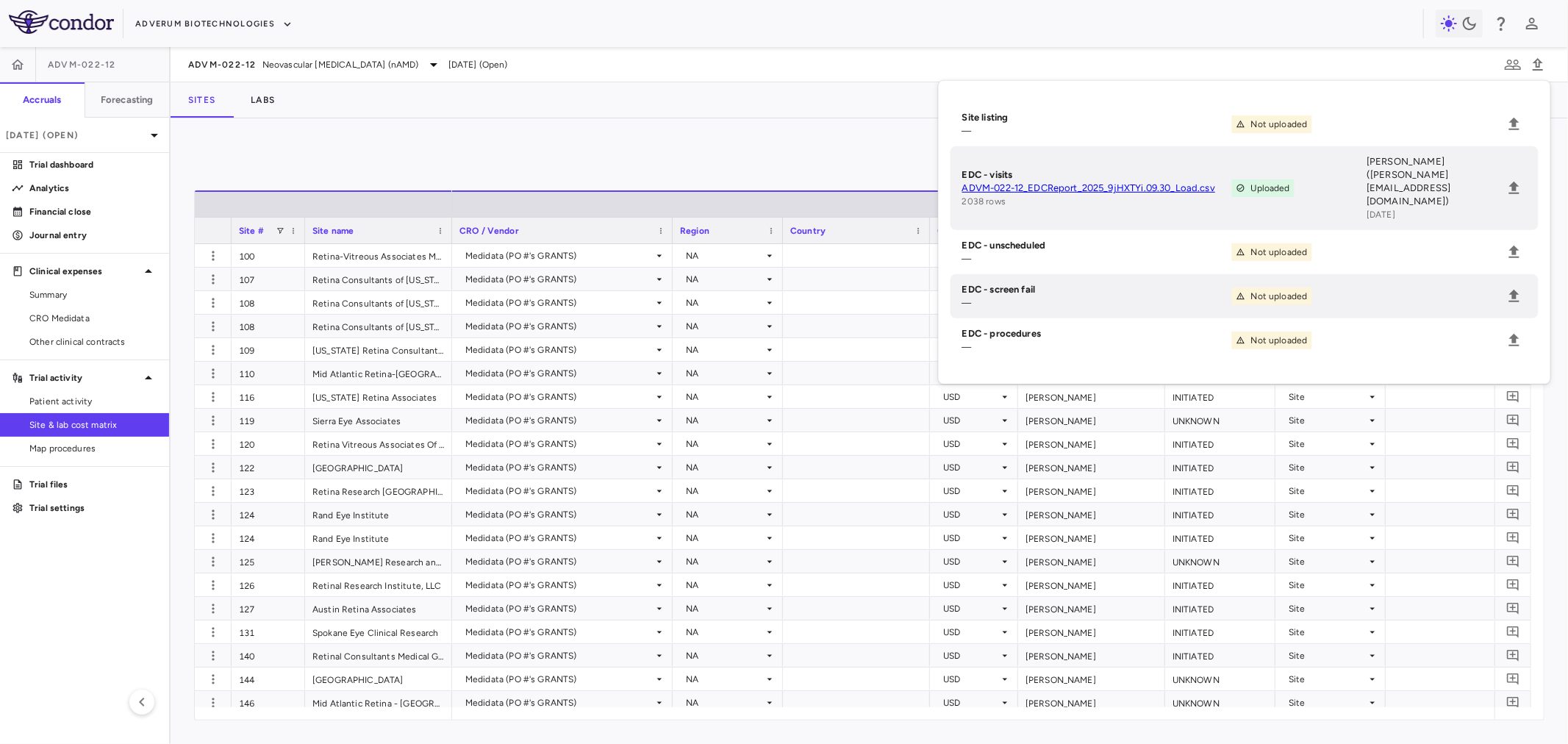
click at [687, 144] on div "Manage Visits and Procedures Add Site 0" at bounding box center [870, 160] width 1351 height 37
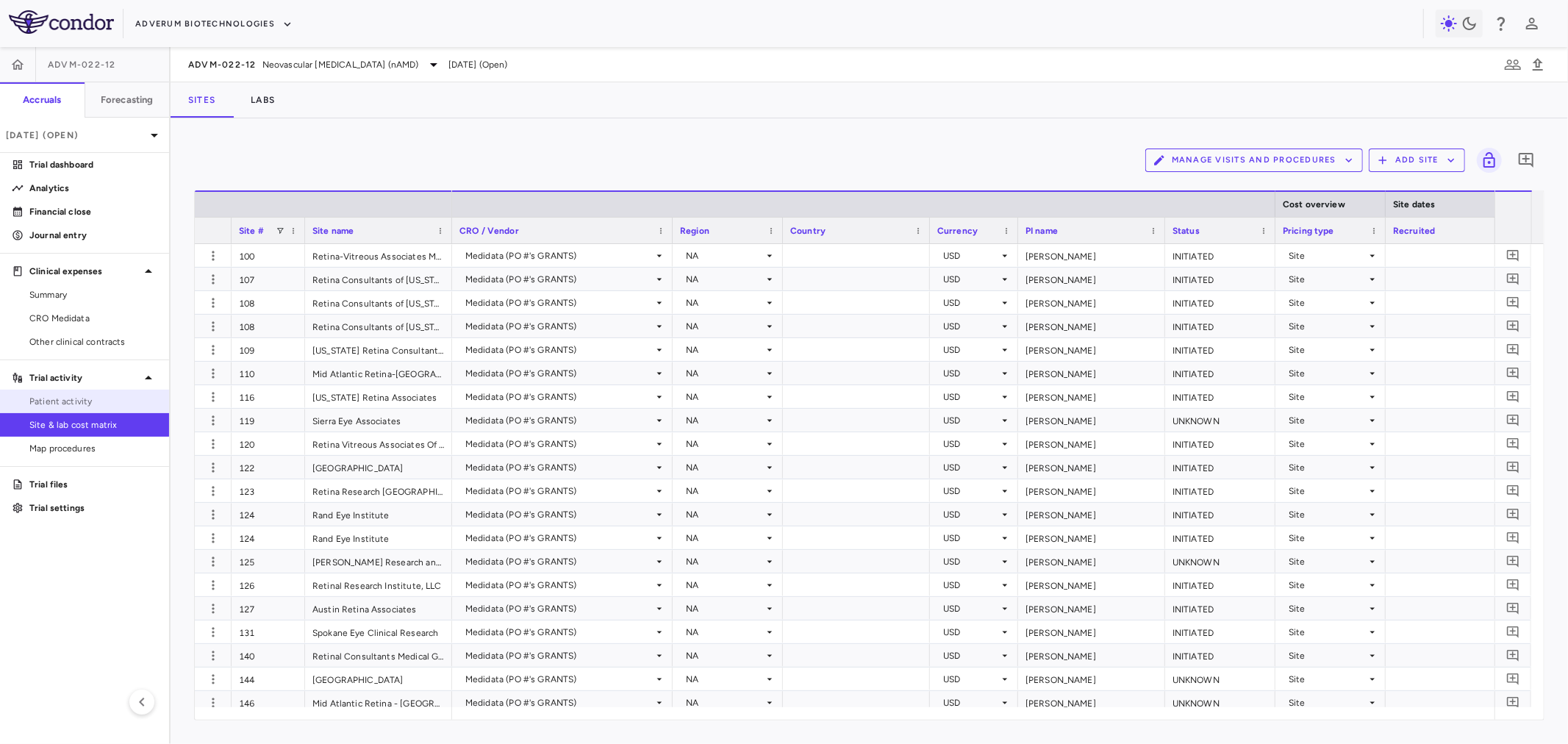
click at [111, 407] on span "Patient activity" at bounding box center [93, 401] width 128 height 13
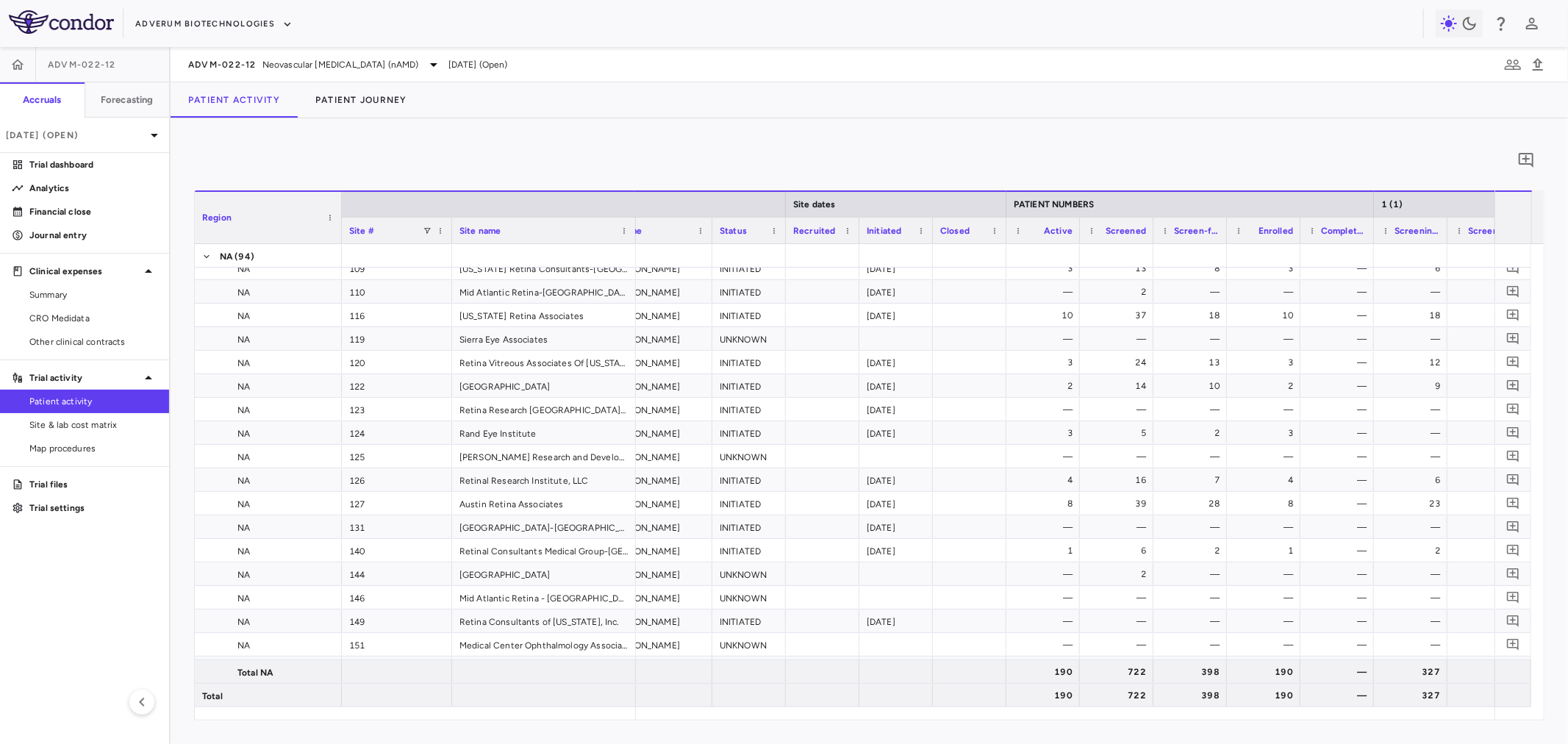
scroll to position [0, 148]
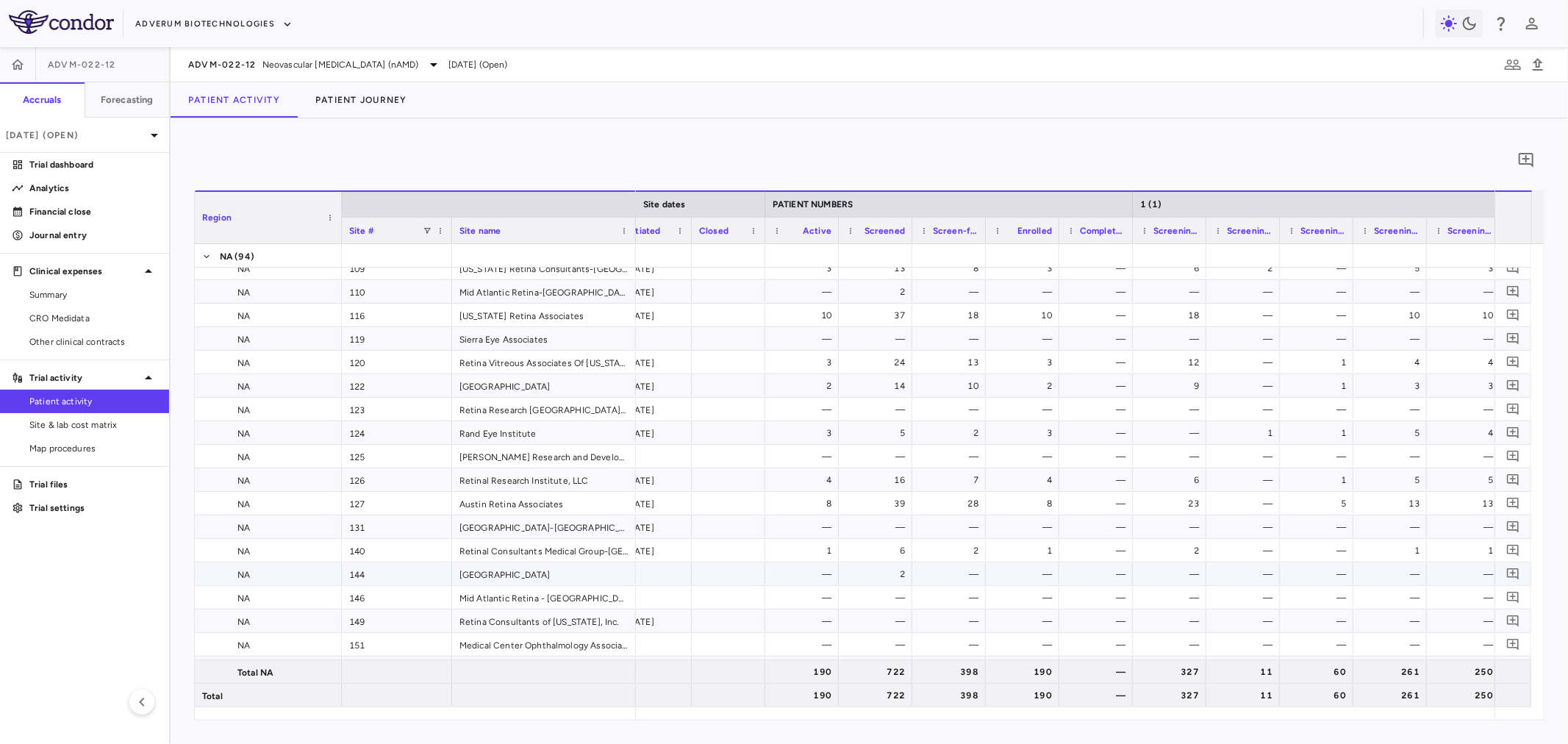
click at [1005, 577] on div "—" at bounding box center [1025, 574] width 53 height 24
click at [1017, 574] on div "—" at bounding box center [1025, 574] width 53 height 24
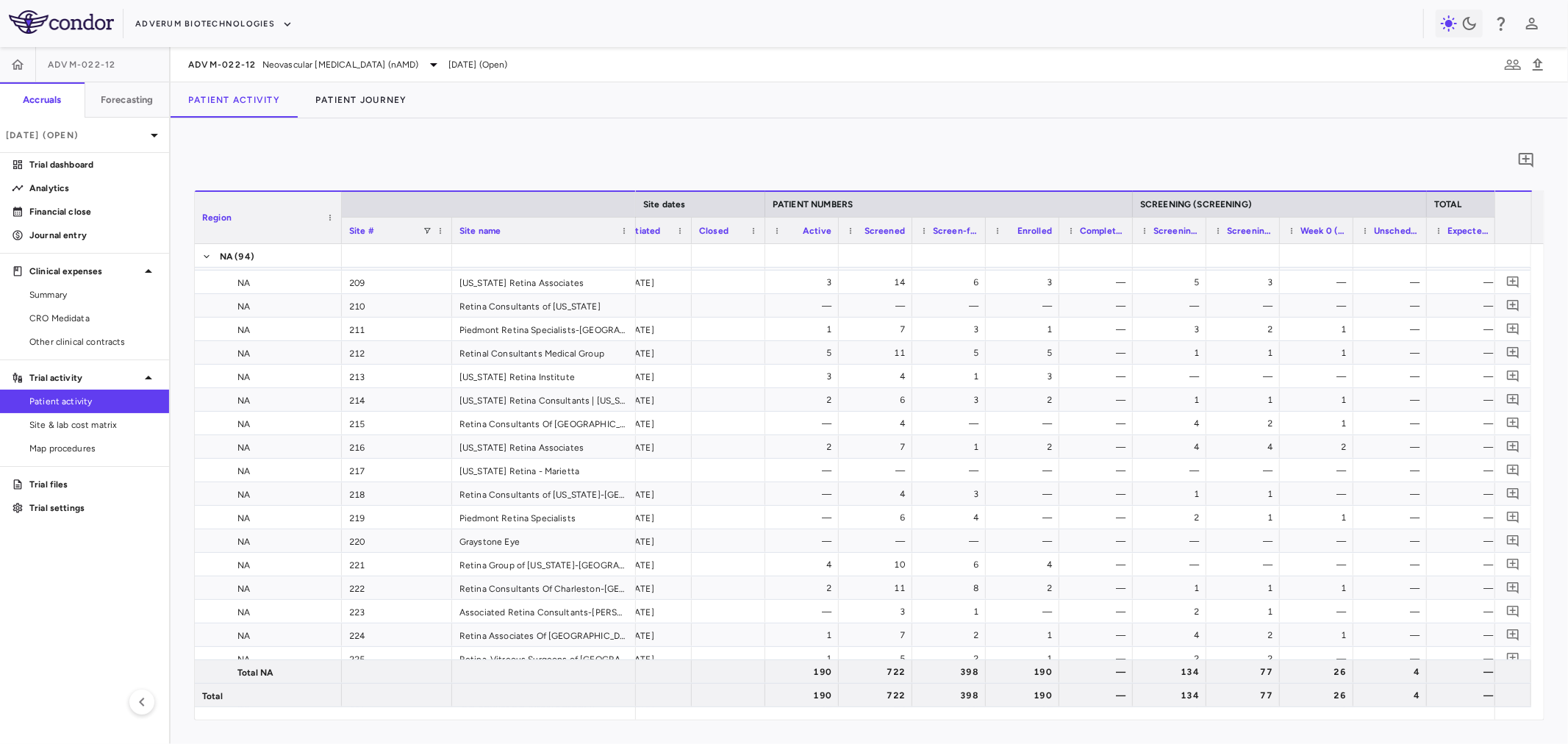
scroll to position [1819, 0]
